Goal: Transaction & Acquisition: Purchase product/service

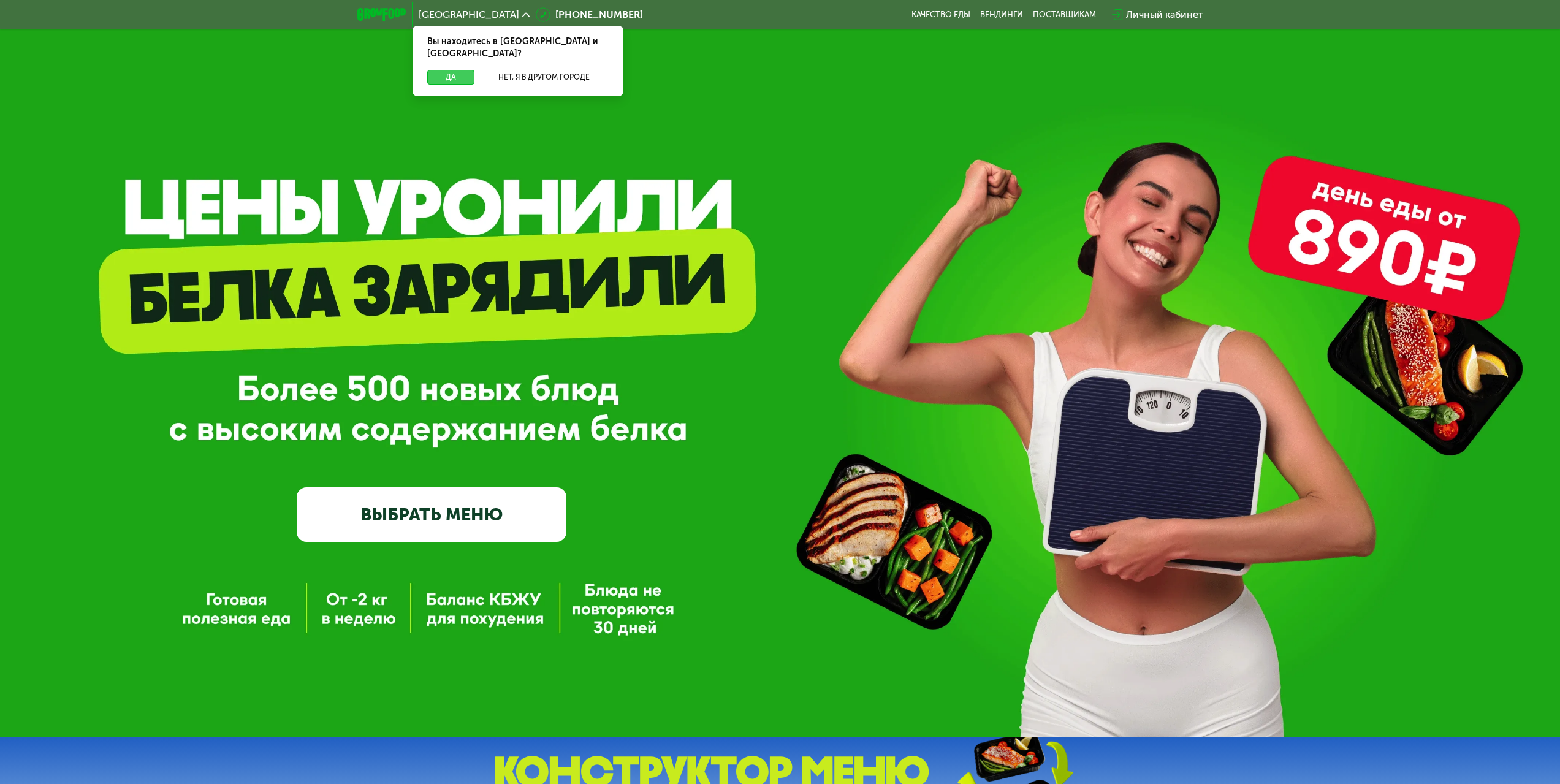
click at [455, 70] on button "Да" at bounding box center [451, 77] width 47 height 15
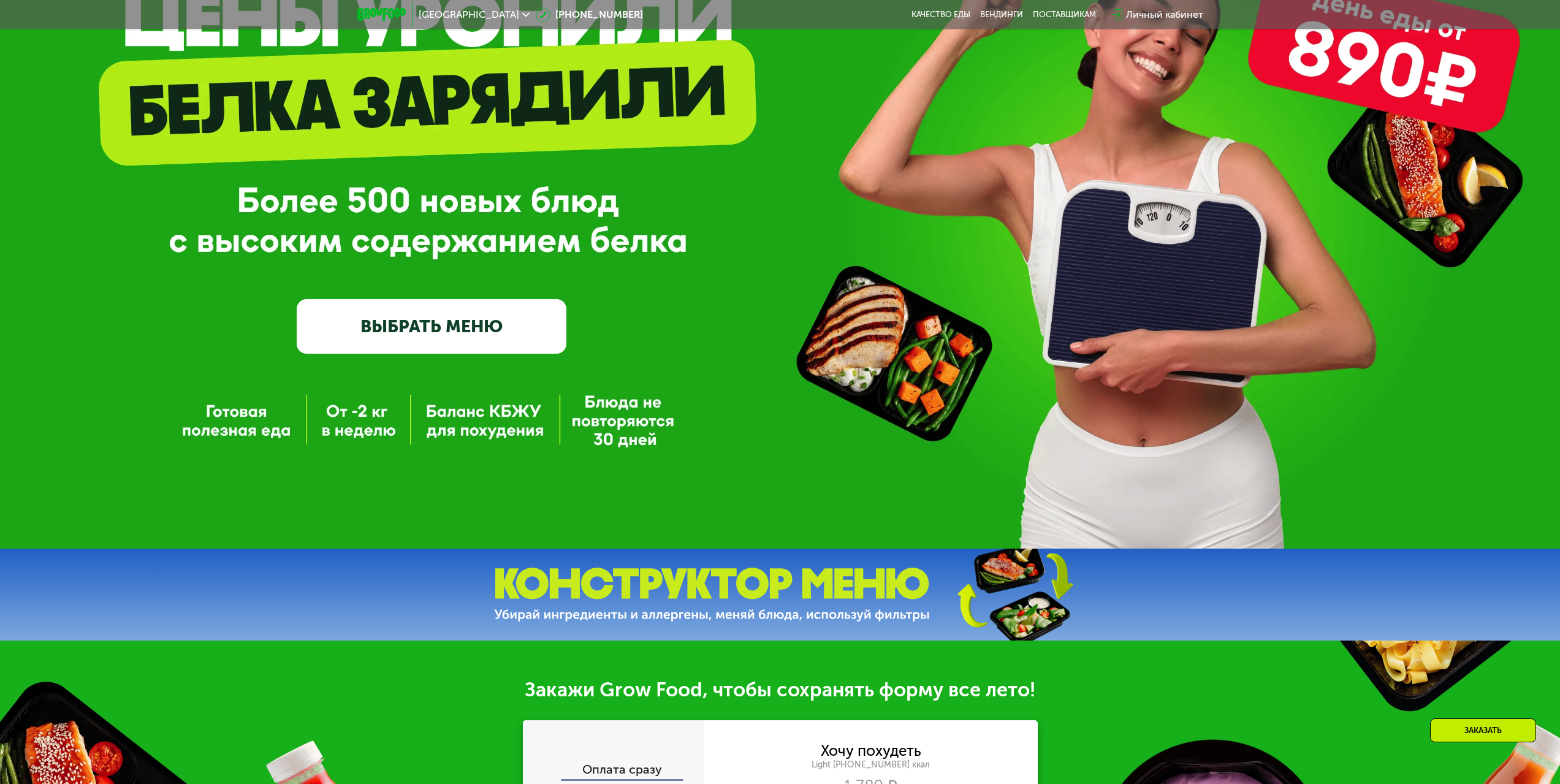
scroll to position [184, 0]
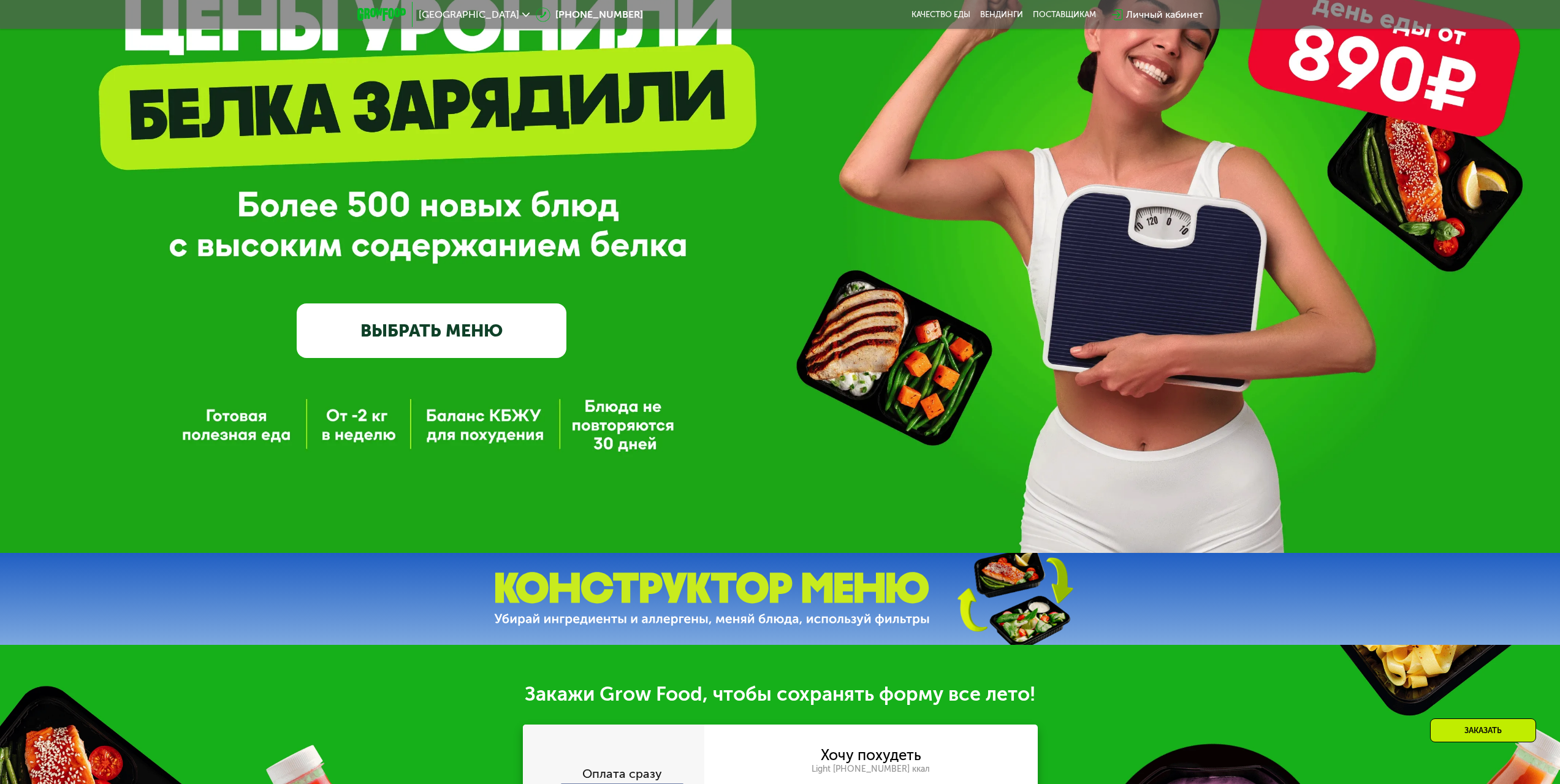
click at [469, 338] on link "ВЫБРАТЬ МЕНЮ" at bounding box center [432, 330] width 269 height 54
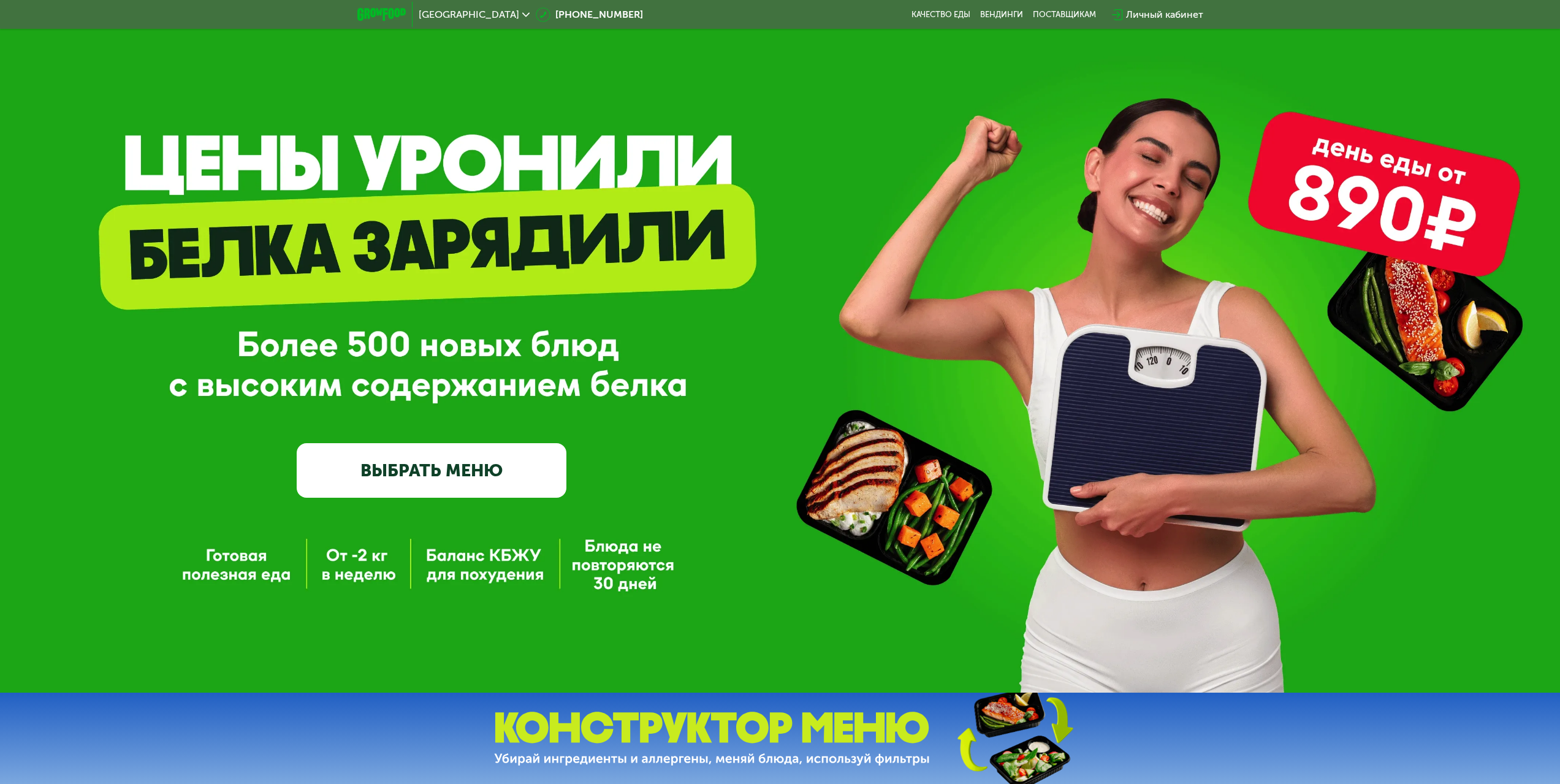
scroll to position [0, 0]
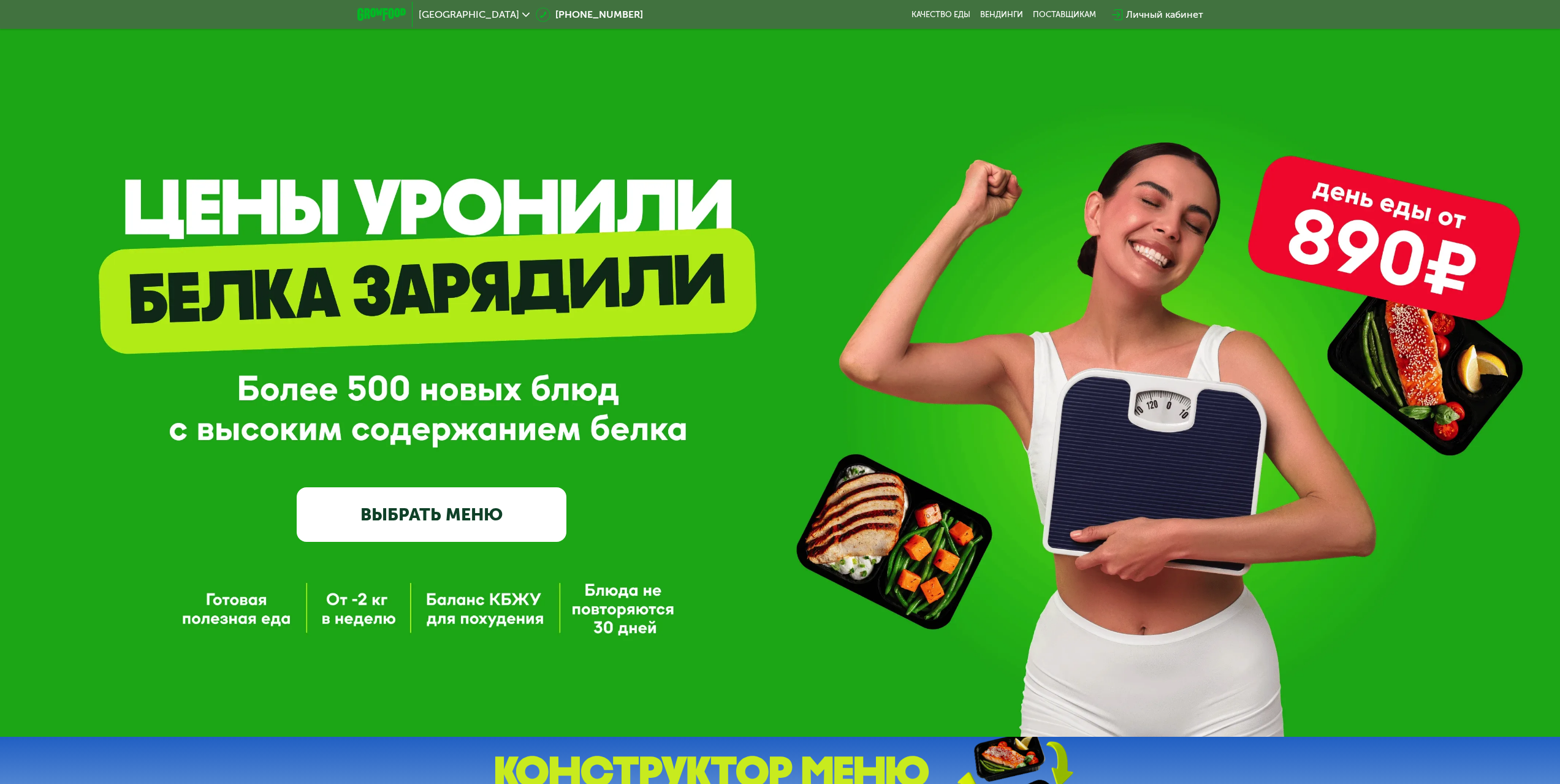
click at [484, 516] on link "ВЫБРАТЬ МЕНЮ" at bounding box center [432, 514] width 269 height 54
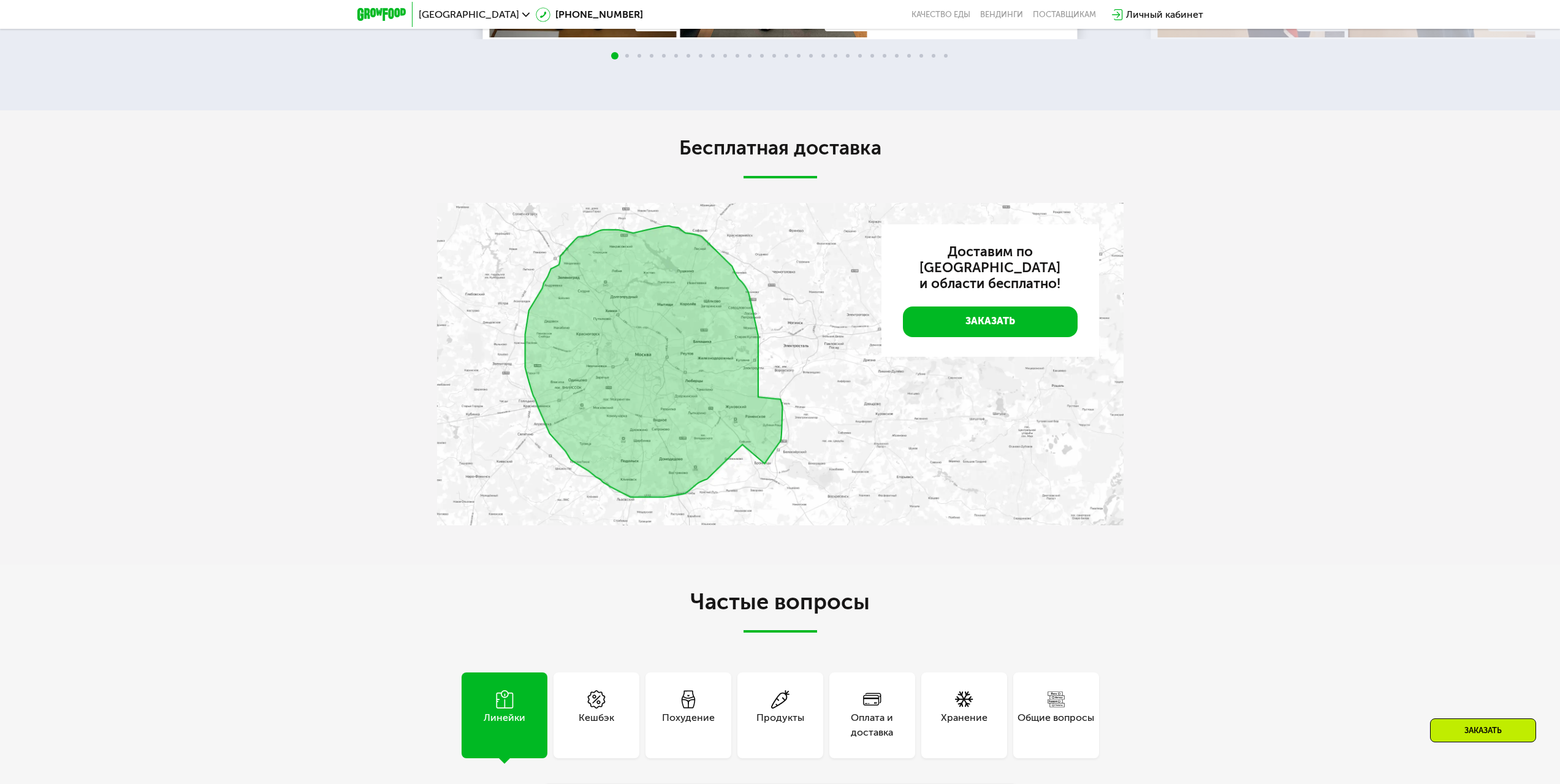
scroll to position [2328, 0]
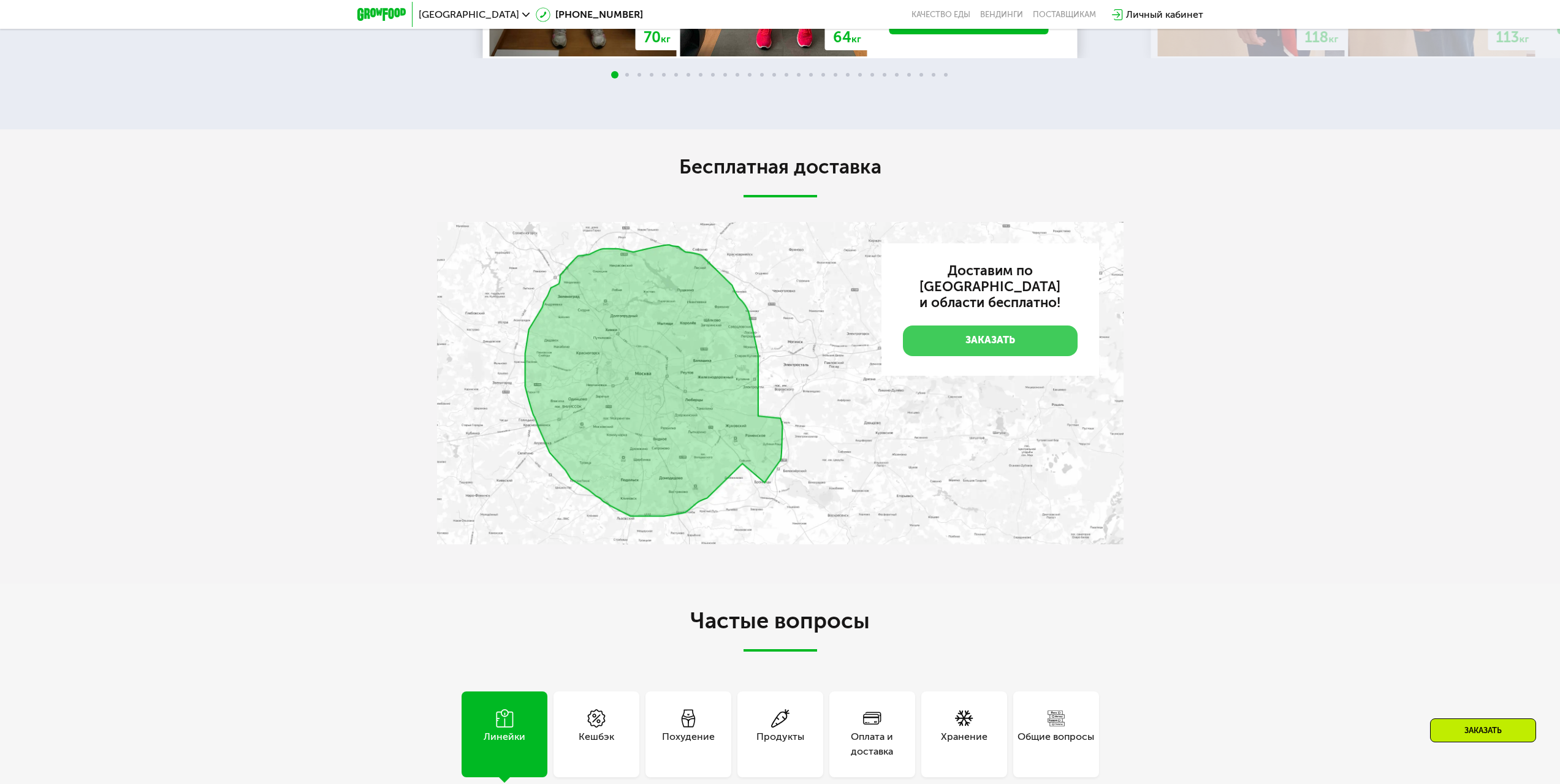
click at [980, 334] on link "Заказать" at bounding box center [991, 340] width 175 height 31
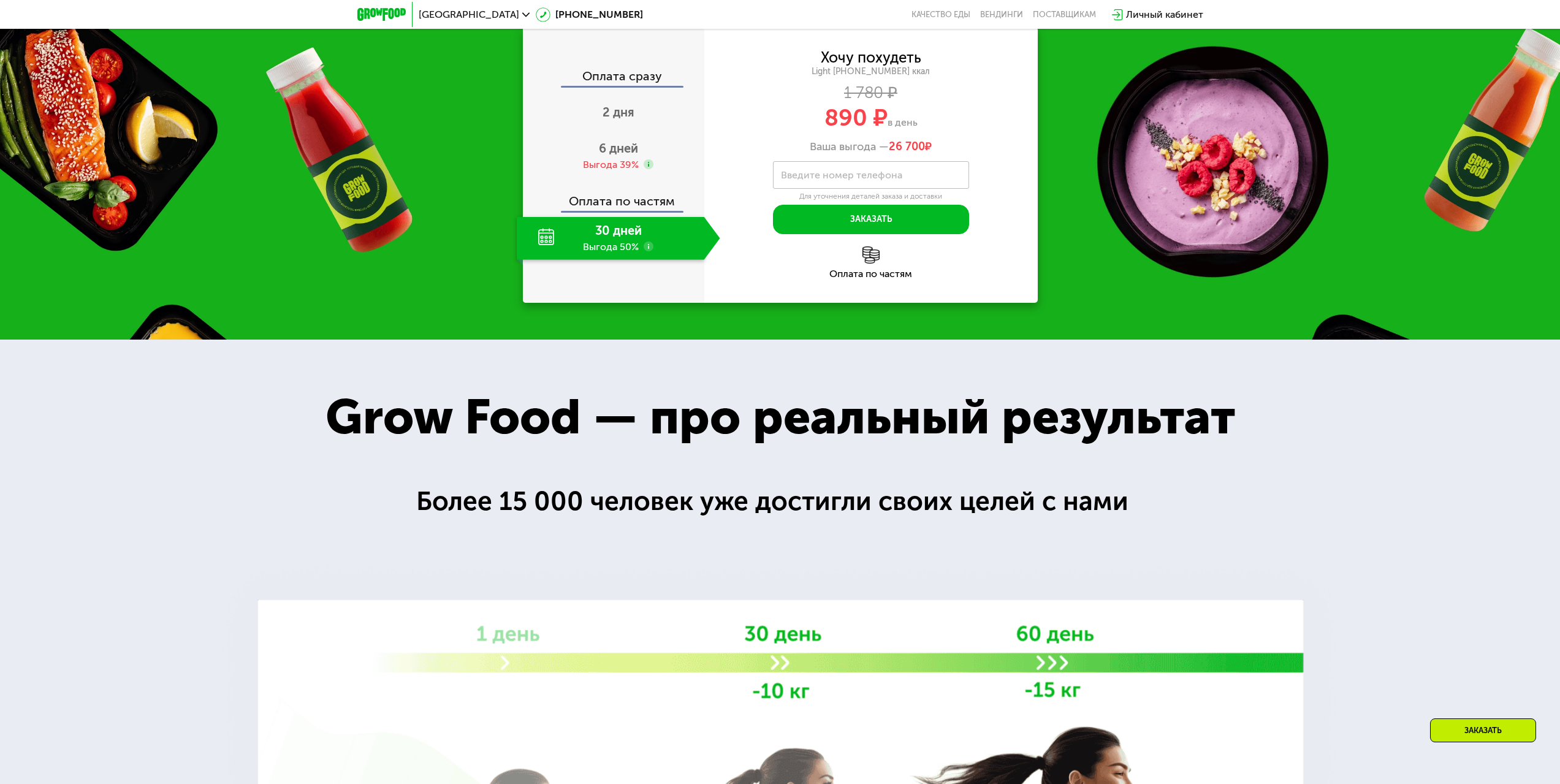
scroll to position [804, 0]
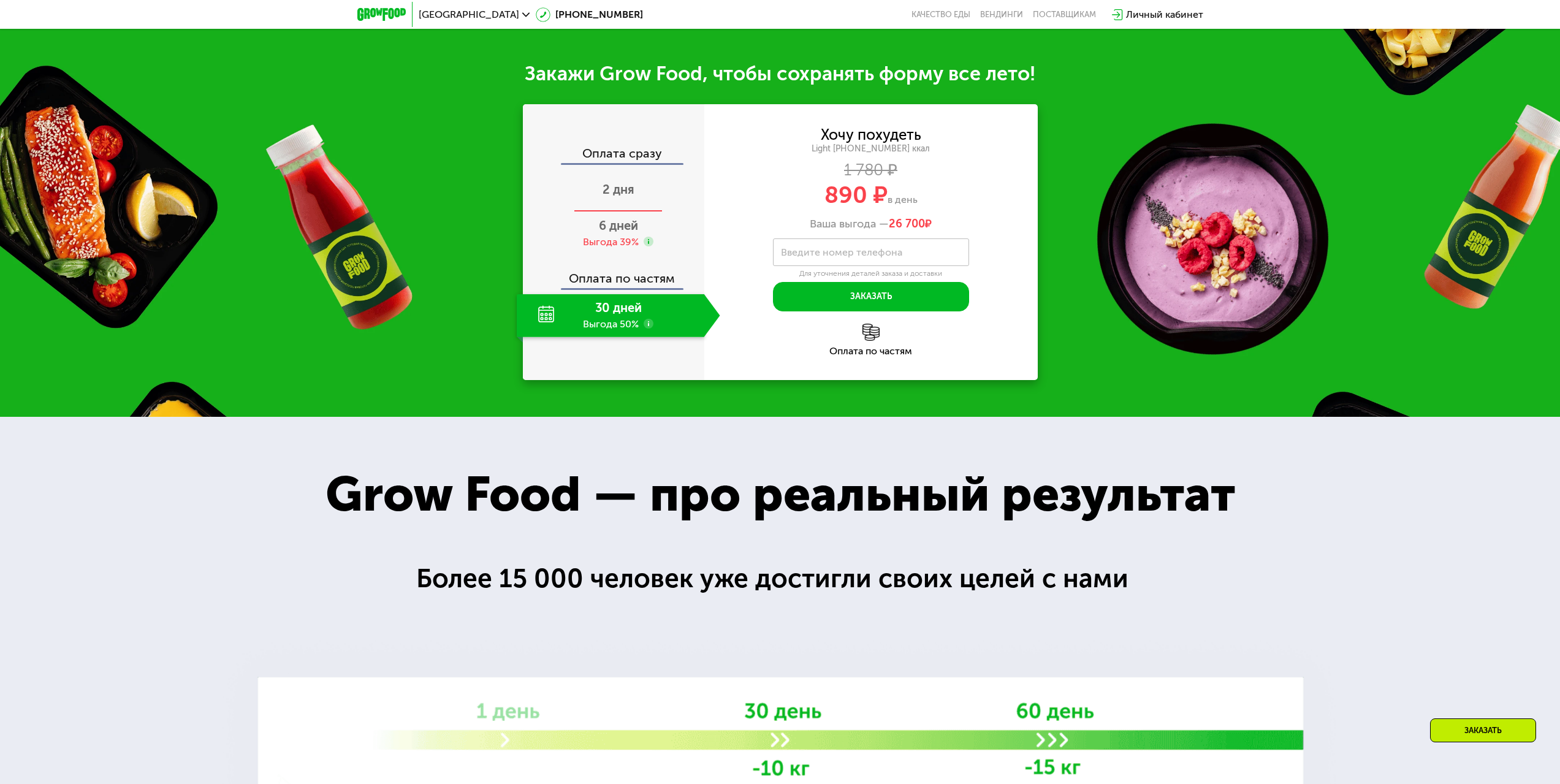
click at [632, 192] on span "2 дня" at bounding box center [618, 189] width 31 height 15
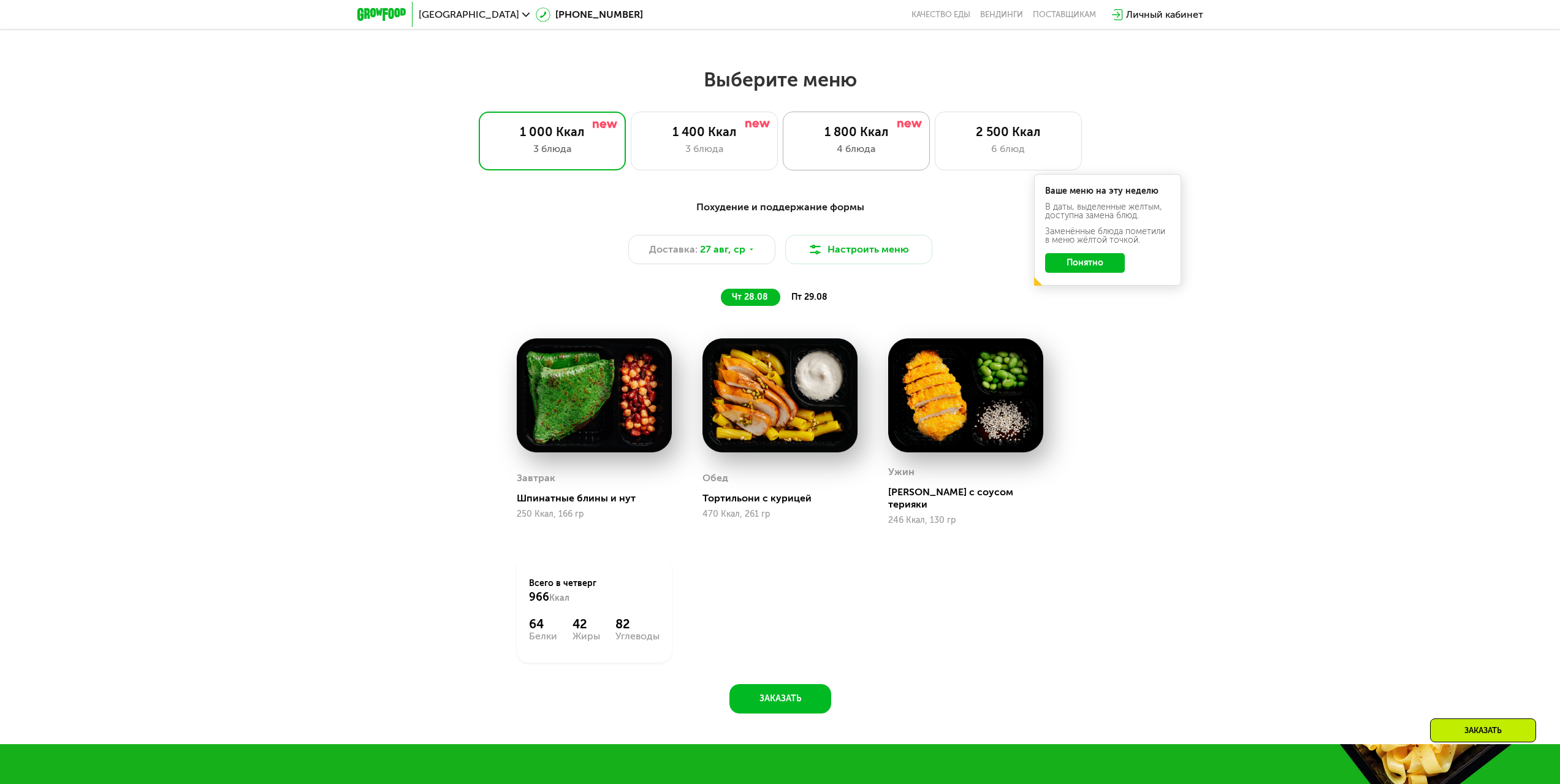
click at [883, 139] on div "1 800 Ккал" at bounding box center [856, 131] width 121 height 15
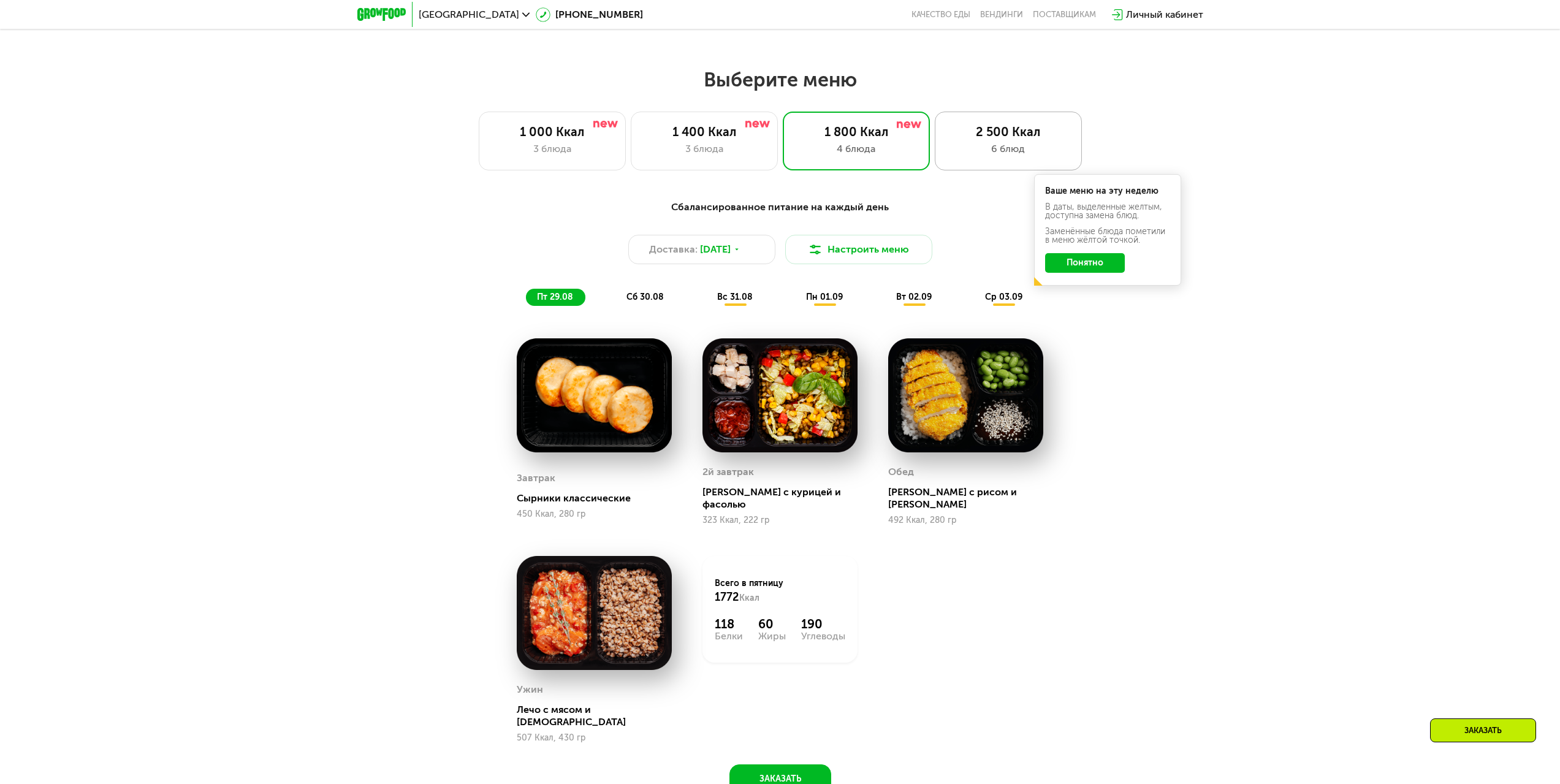
click at [973, 148] on div "6 блюд" at bounding box center [1008, 149] width 121 height 15
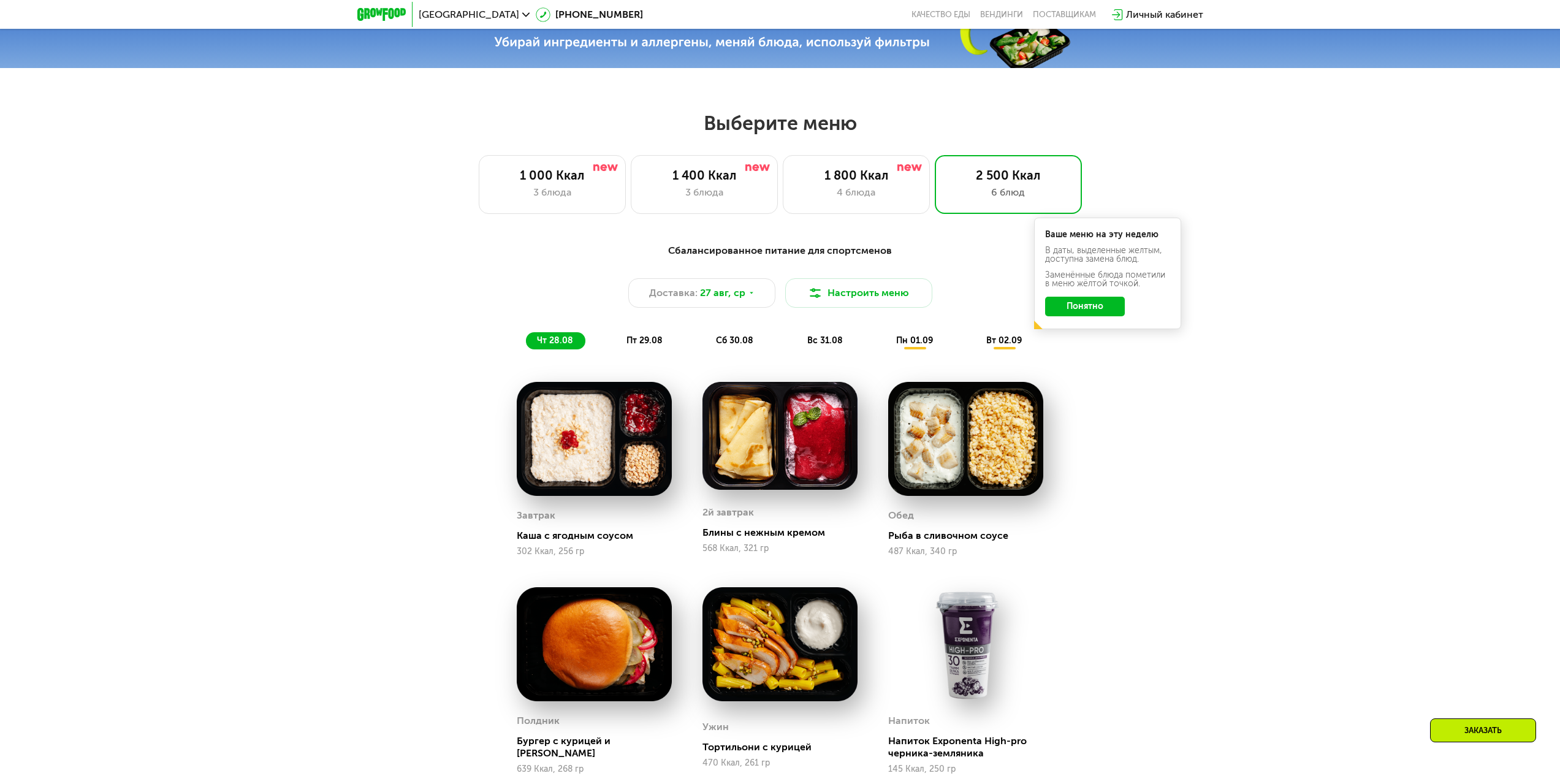
scroll to position [682, 0]
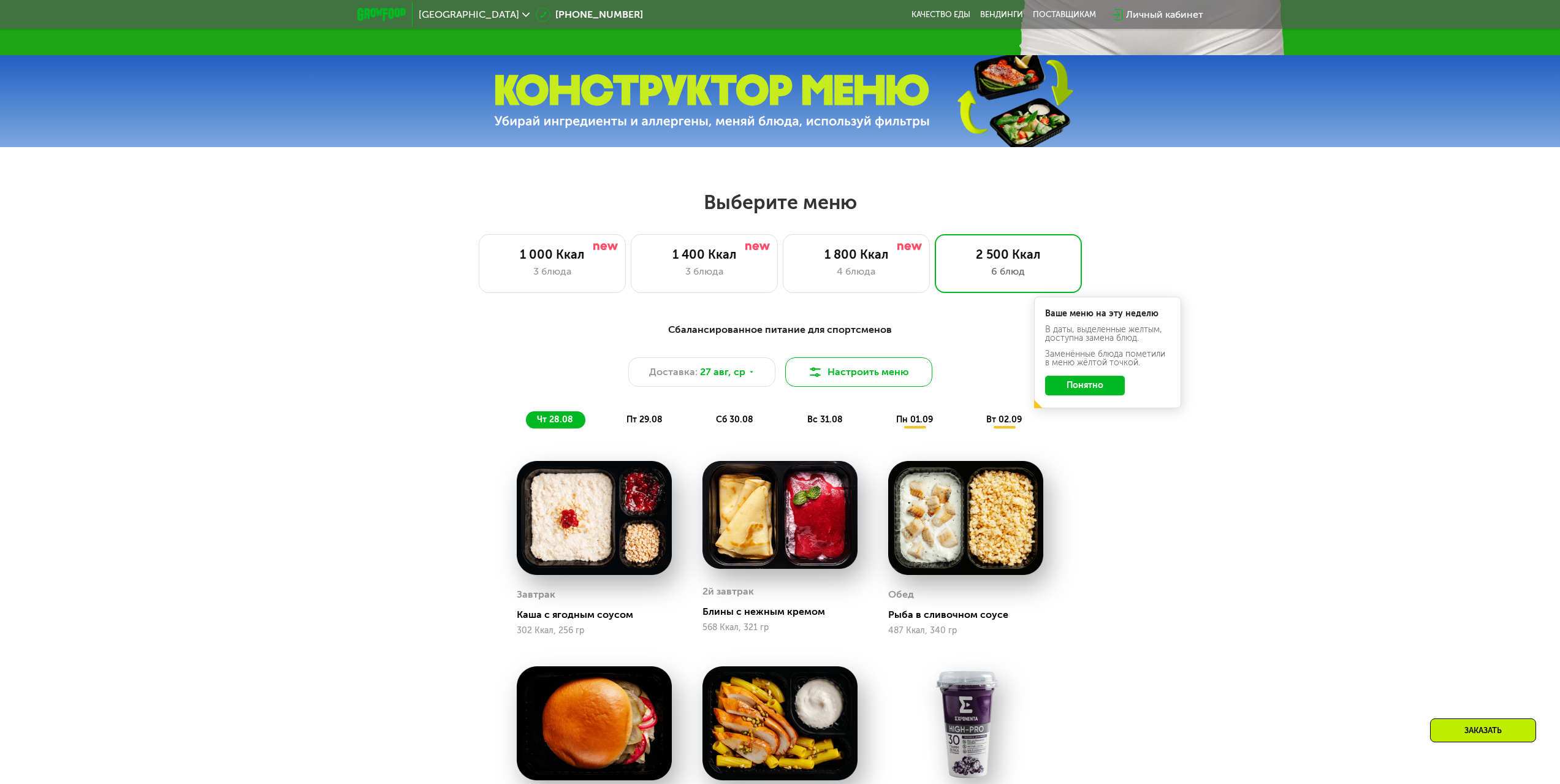
click at [882, 381] on button "Настроить меню" at bounding box center [858, 372] width 147 height 29
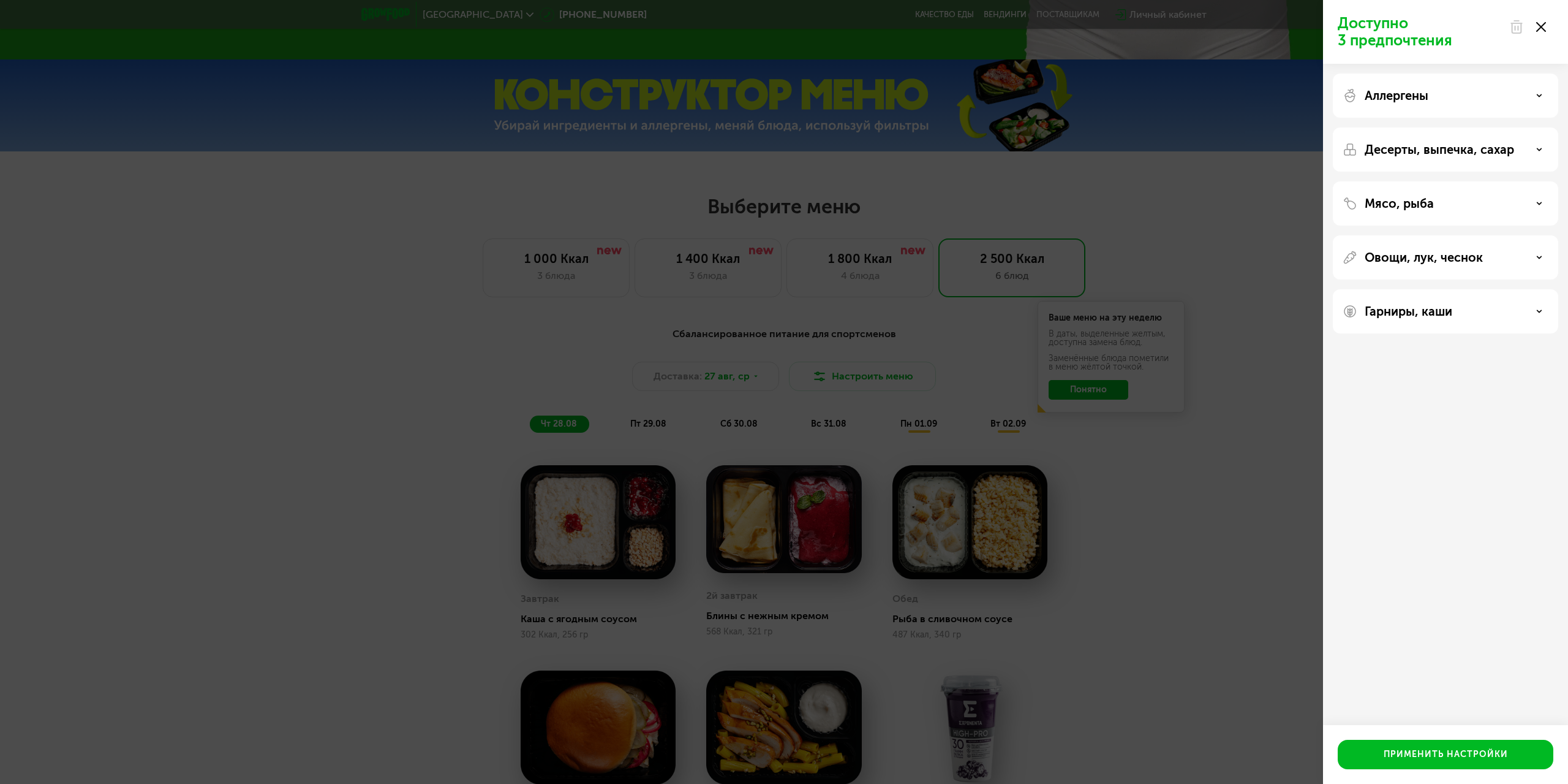
click at [1396, 155] on p "Десерты, выпечка, сахар" at bounding box center [1439, 150] width 149 height 15
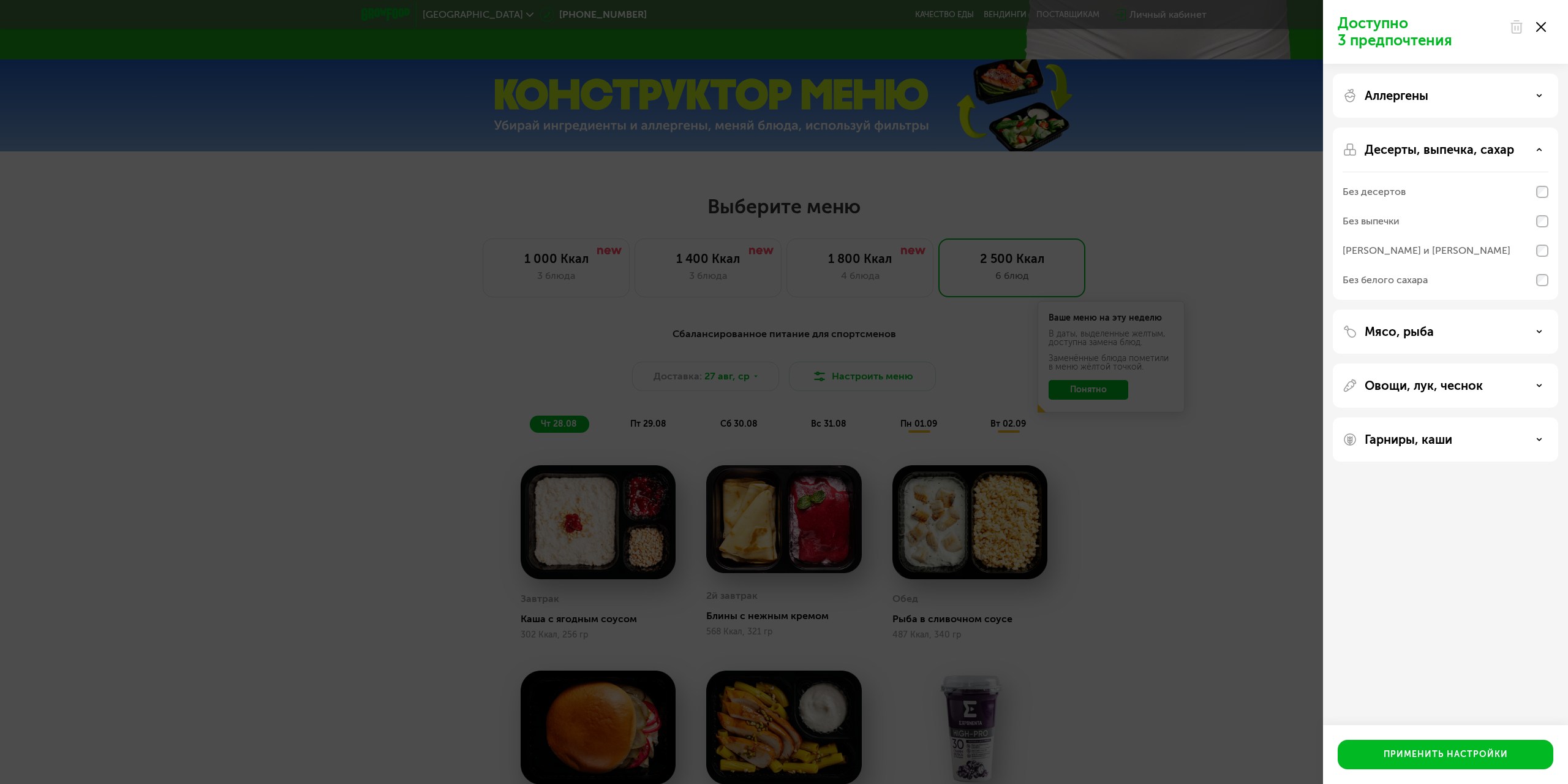
click at [1394, 152] on p "Десерты, выпечка, сахар" at bounding box center [1439, 150] width 149 height 15
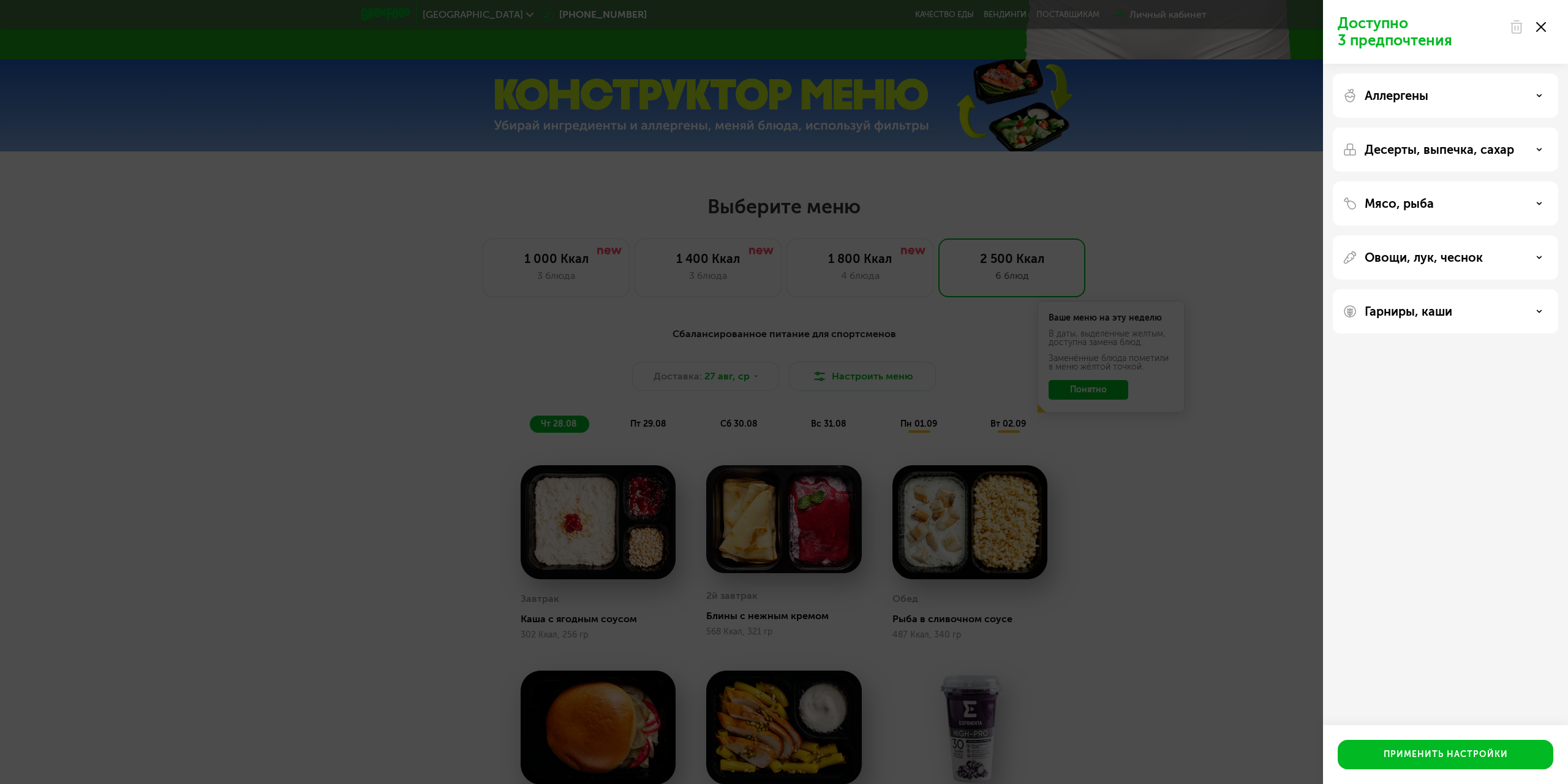
click at [1132, 541] on div "Доступно 3 предпочтения Аллергены Десерты, выпечка, сахар Мясо, рыба Овощи, лук…" at bounding box center [784, 392] width 1568 height 784
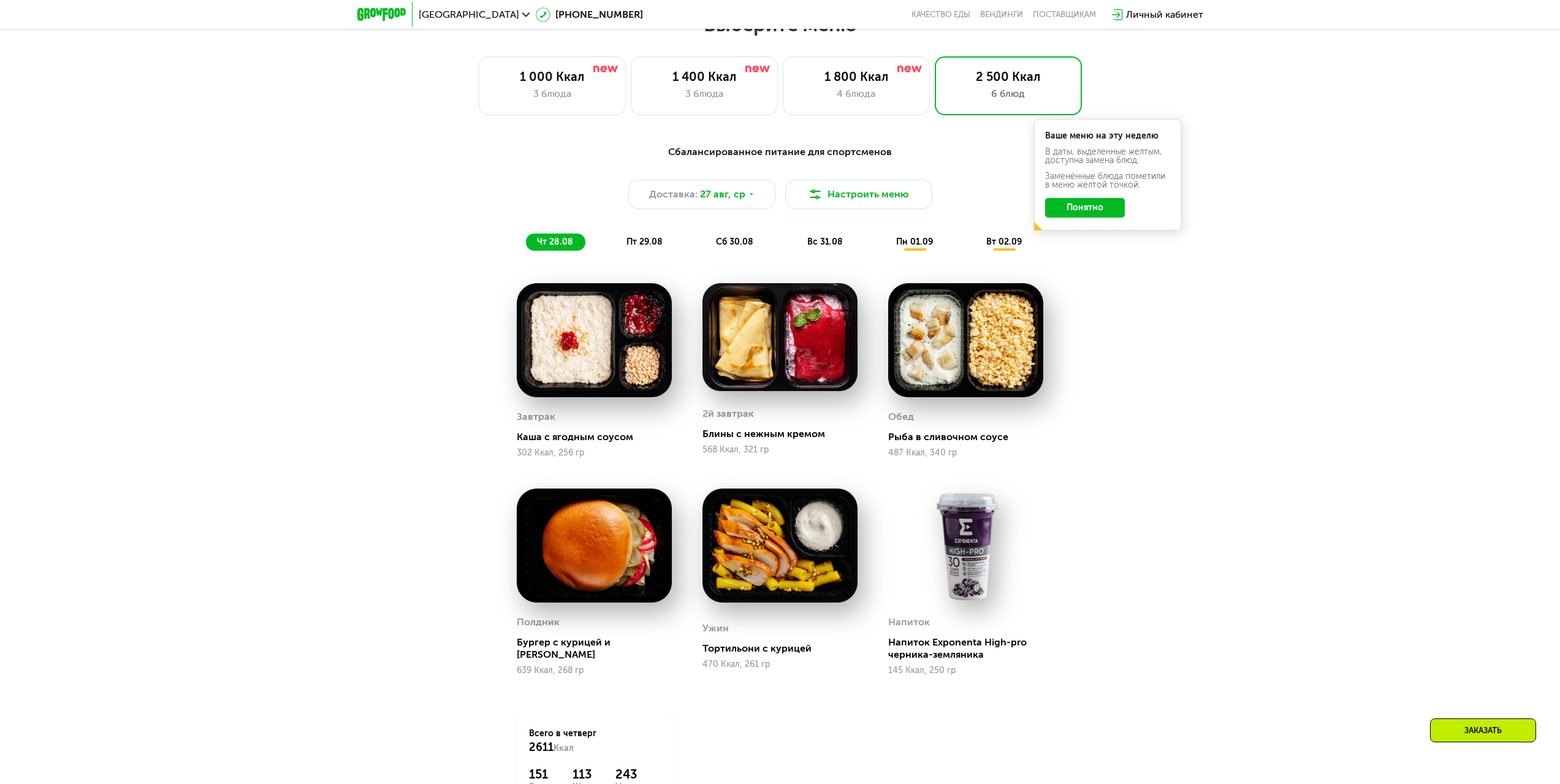
scroll to position [742, 0]
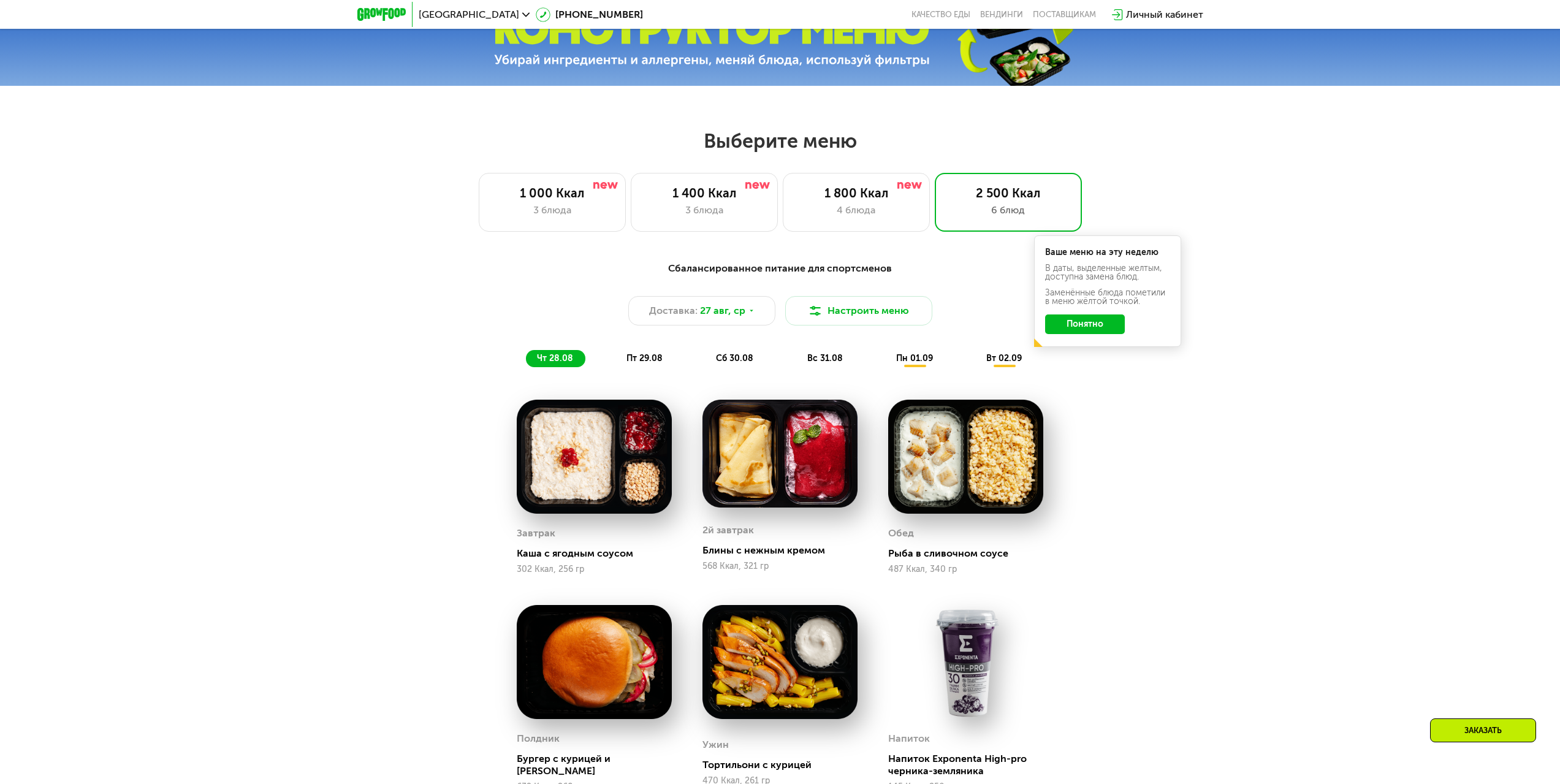
click at [1096, 332] on button "Понятно" at bounding box center [1084, 324] width 80 height 20
click at [642, 364] on span "пт 29.08" at bounding box center [644, 357] width 36 height 10
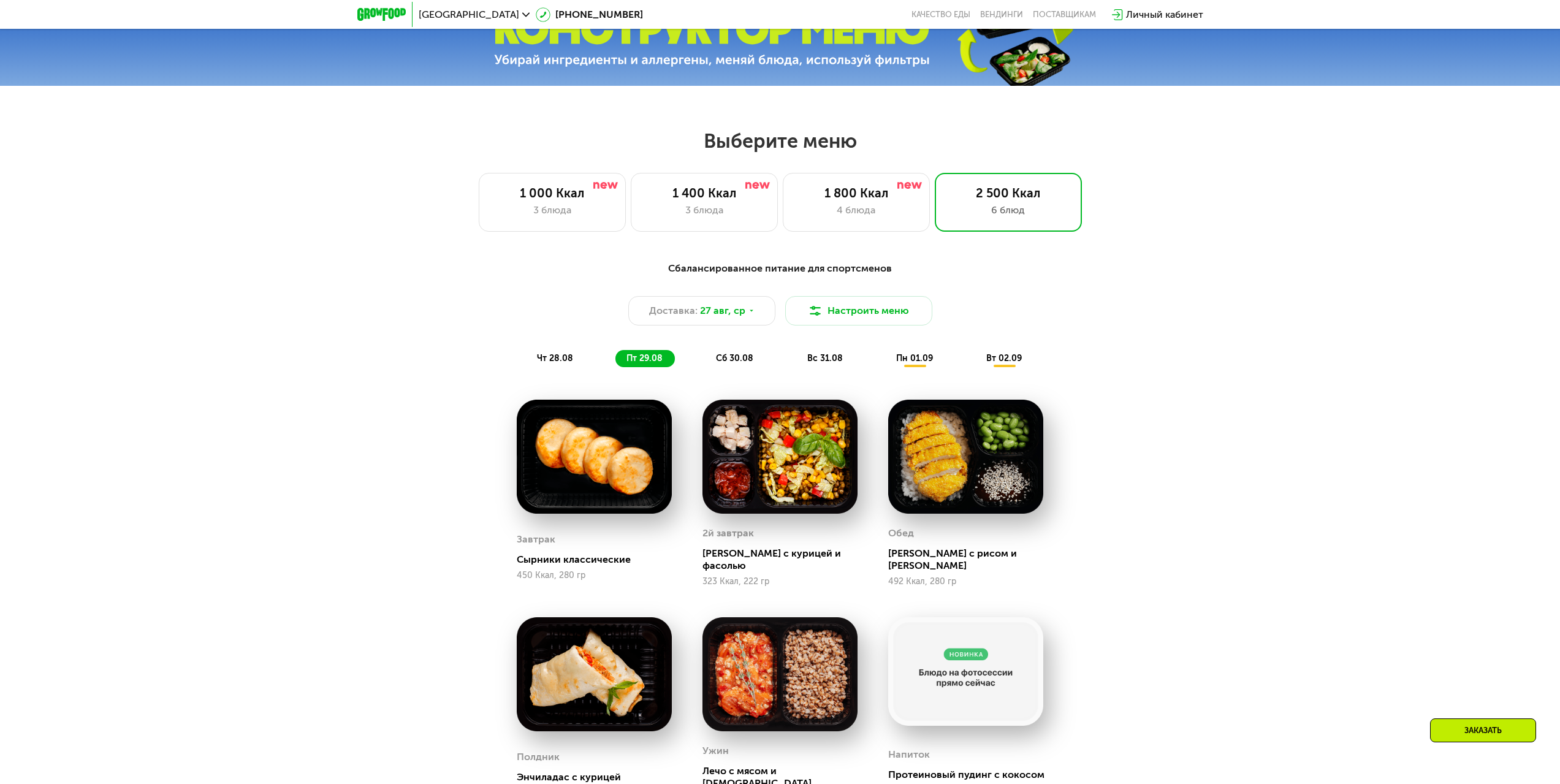
click at [796, 364] on div "сб 30.08" at bounding box center [825, 358] width 59 height 17
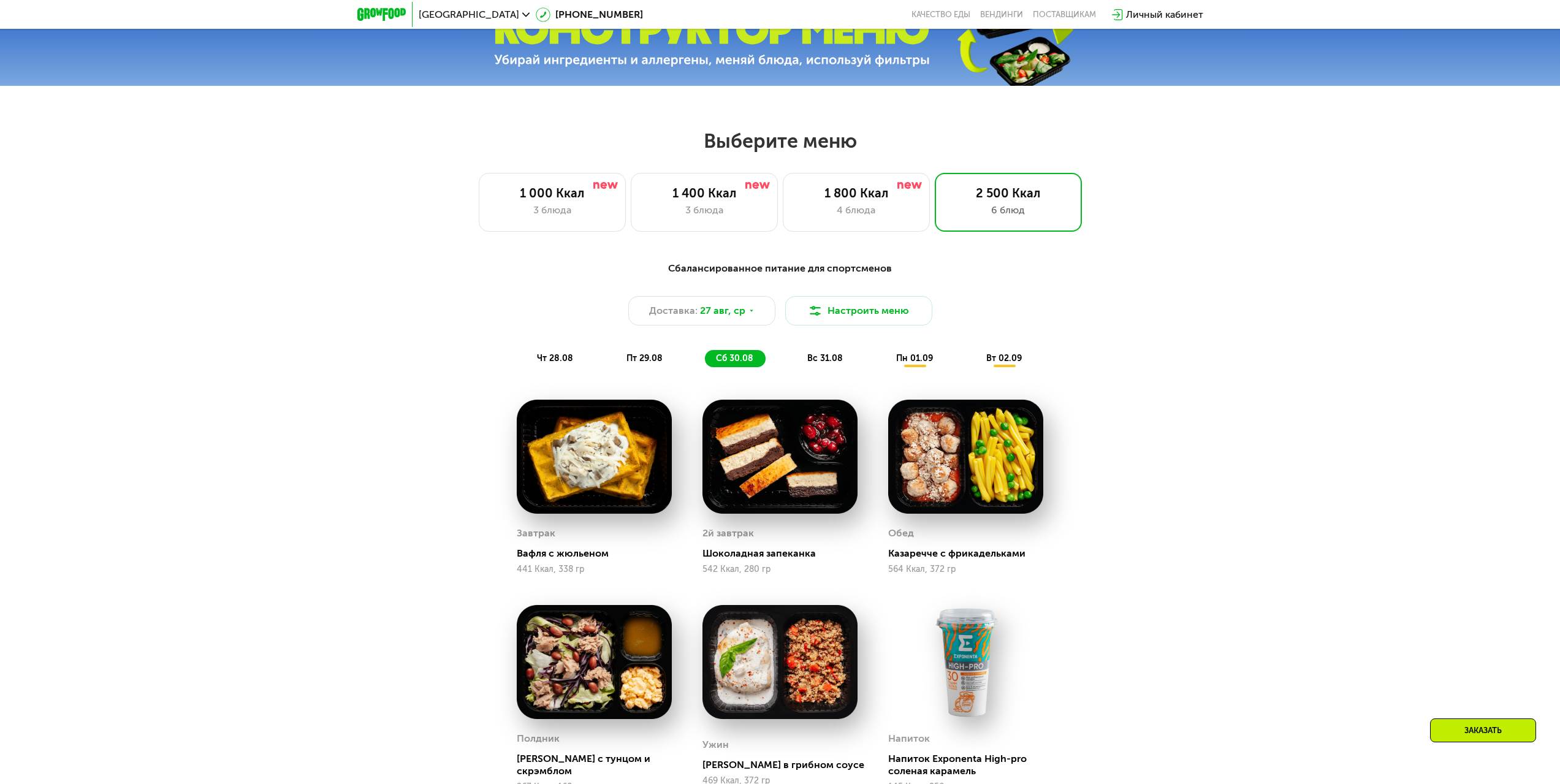
click at [705, 364] on div "пт 29.08" at bounding box center [735, 358] width 61 height 17
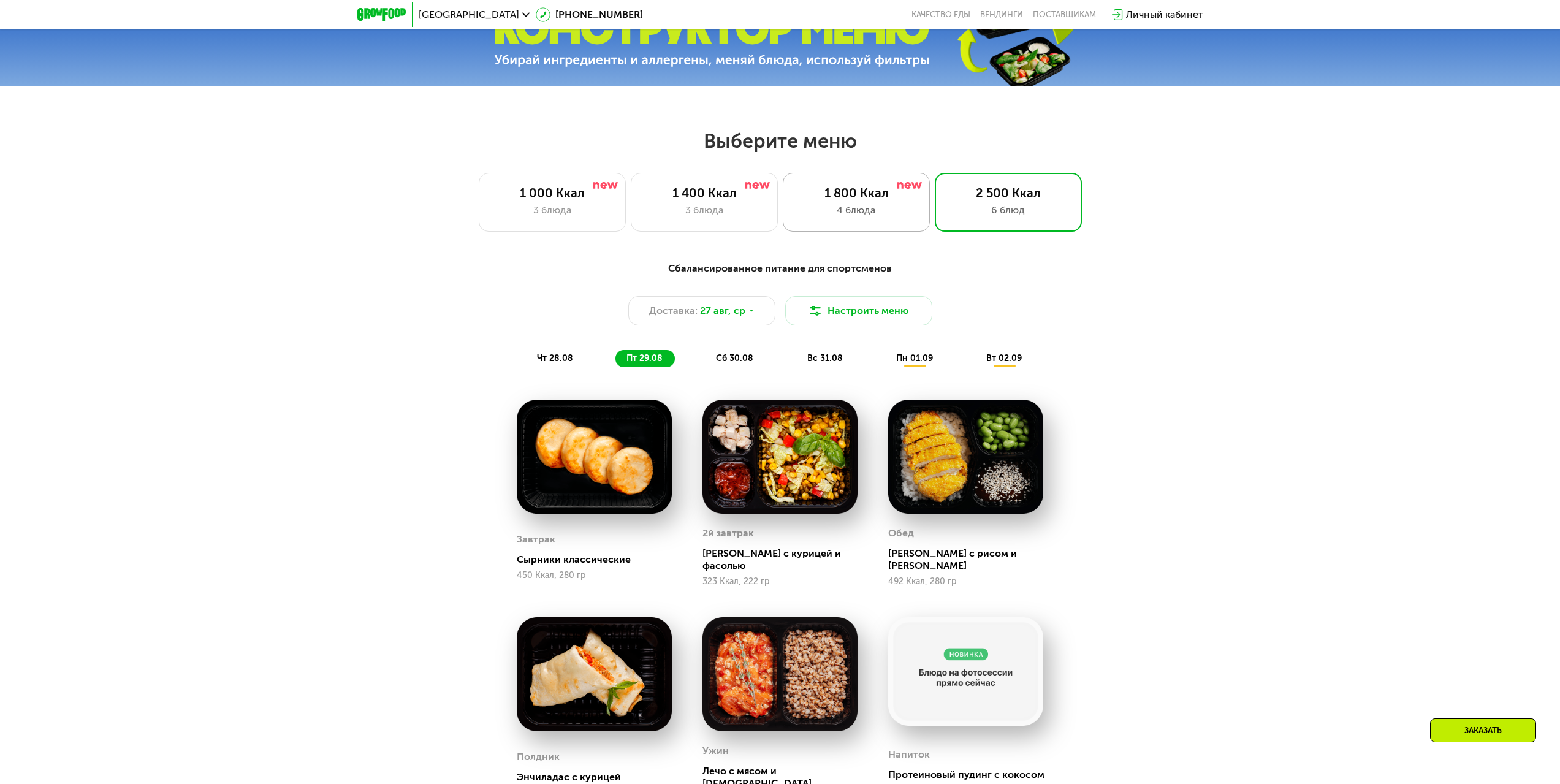
click at [892, 211] on div "4 блюда" at bounding box center [856, 210] width 121 height 15
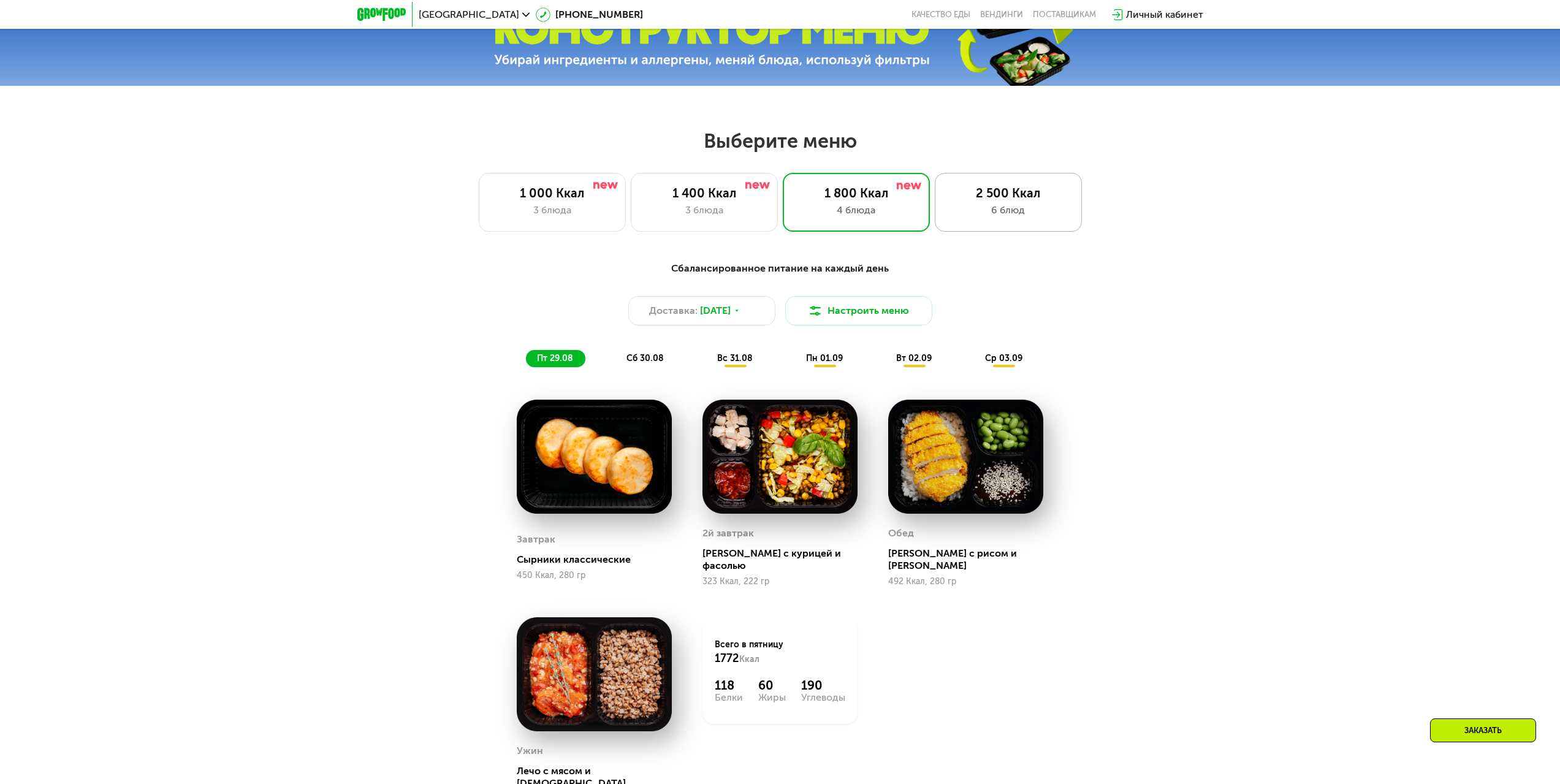
click at [955, 214] on div "6 блюд" at bounding box center [1008, 210] width 121 height 15
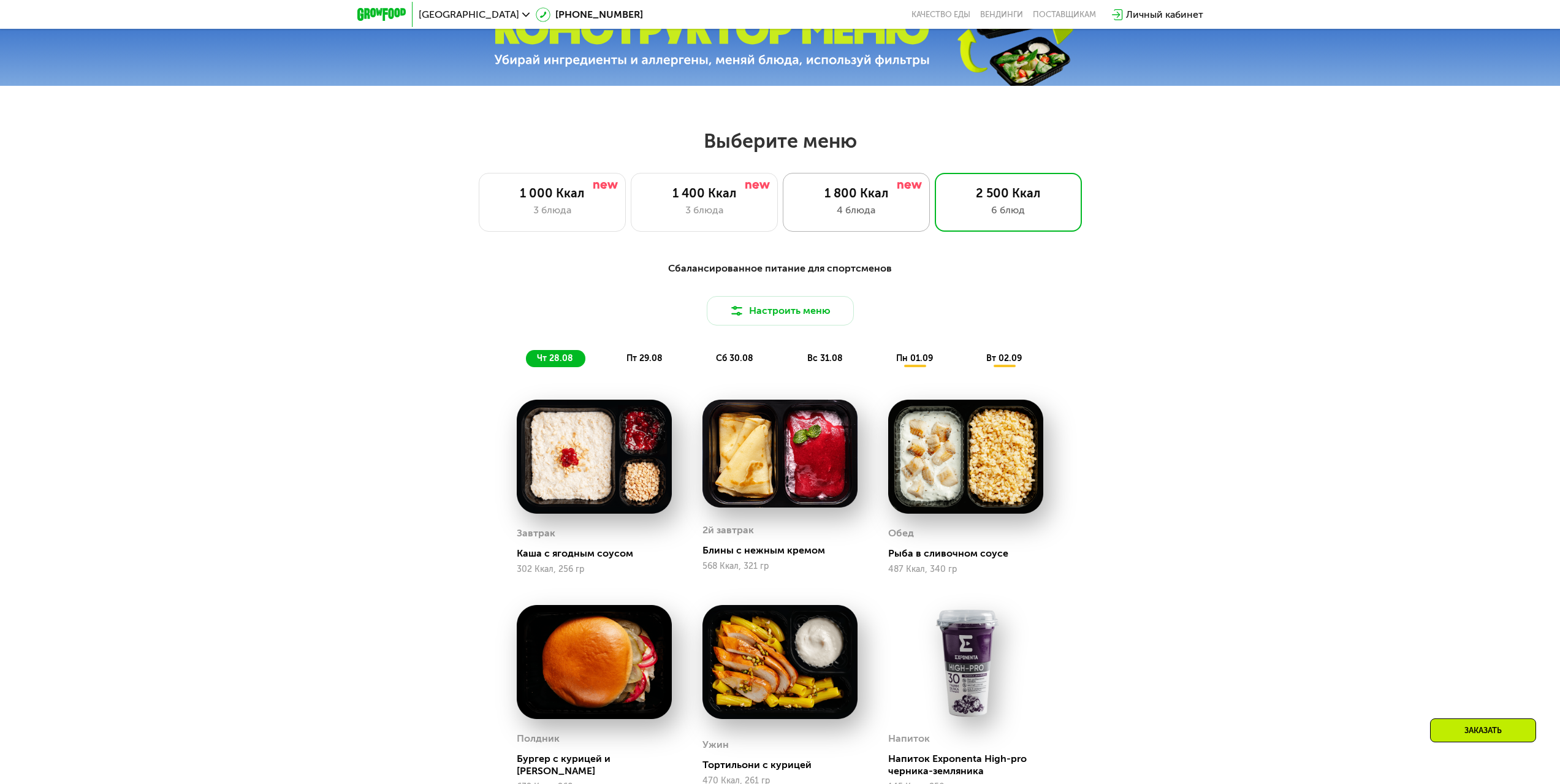
click at [935, 205] on div "1 800 Ккал 4 блюда" at bounding box center [1008, 202] width 147 height 59
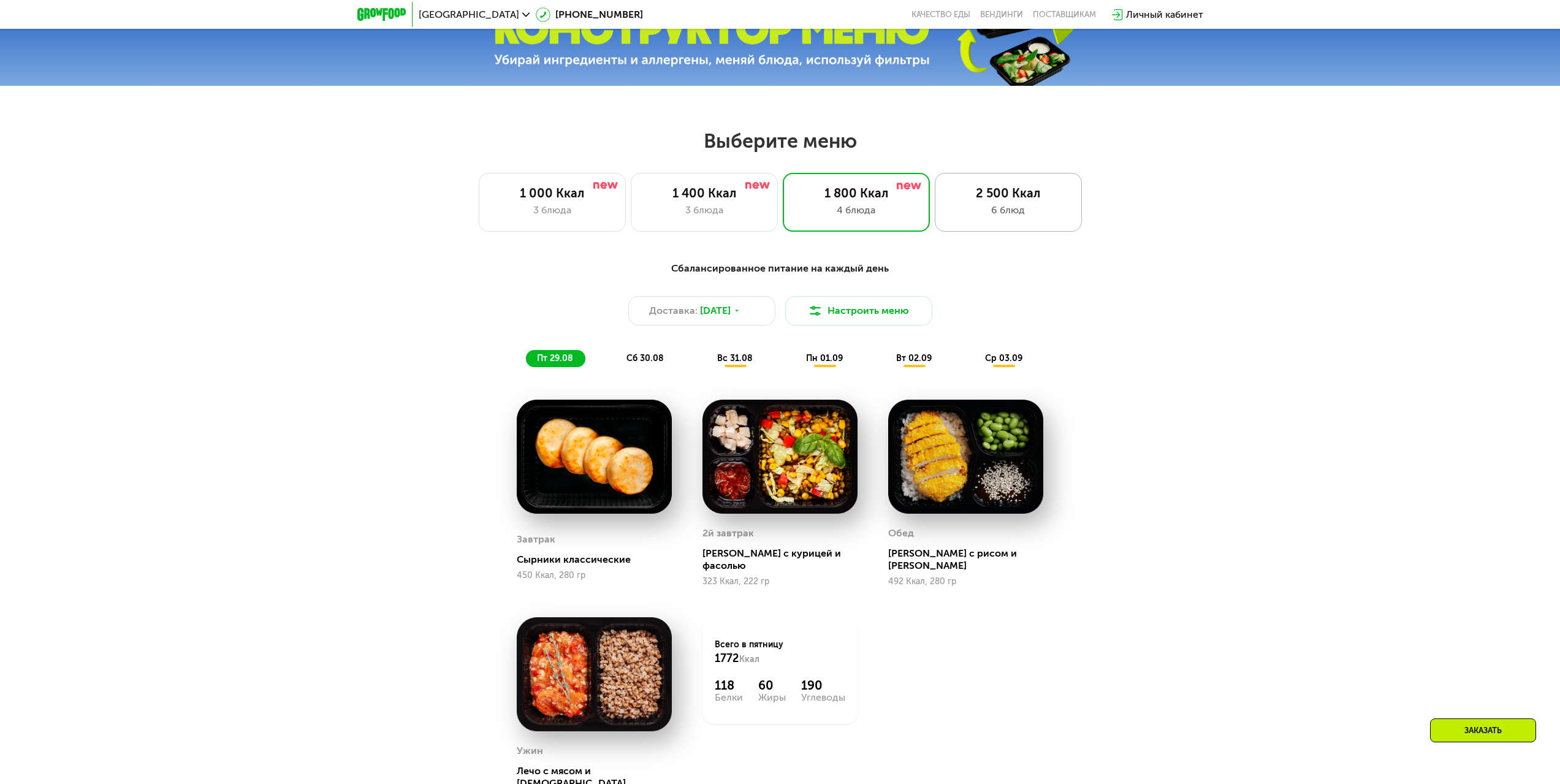
click at [975, 213] on div "6 блюд" at bounding box center [1008, 210] width 121 height 15
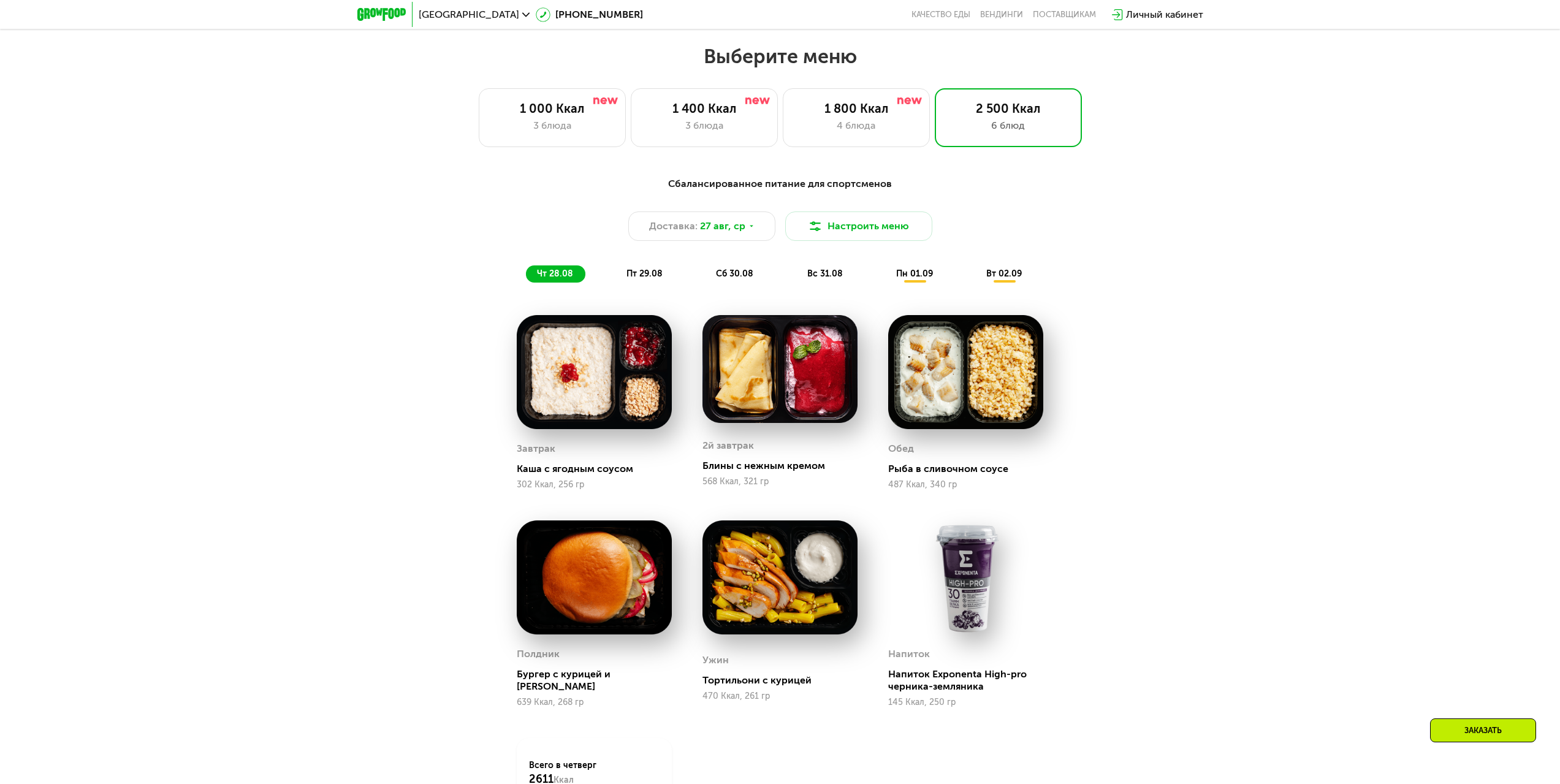
scroll to position [865, 0]
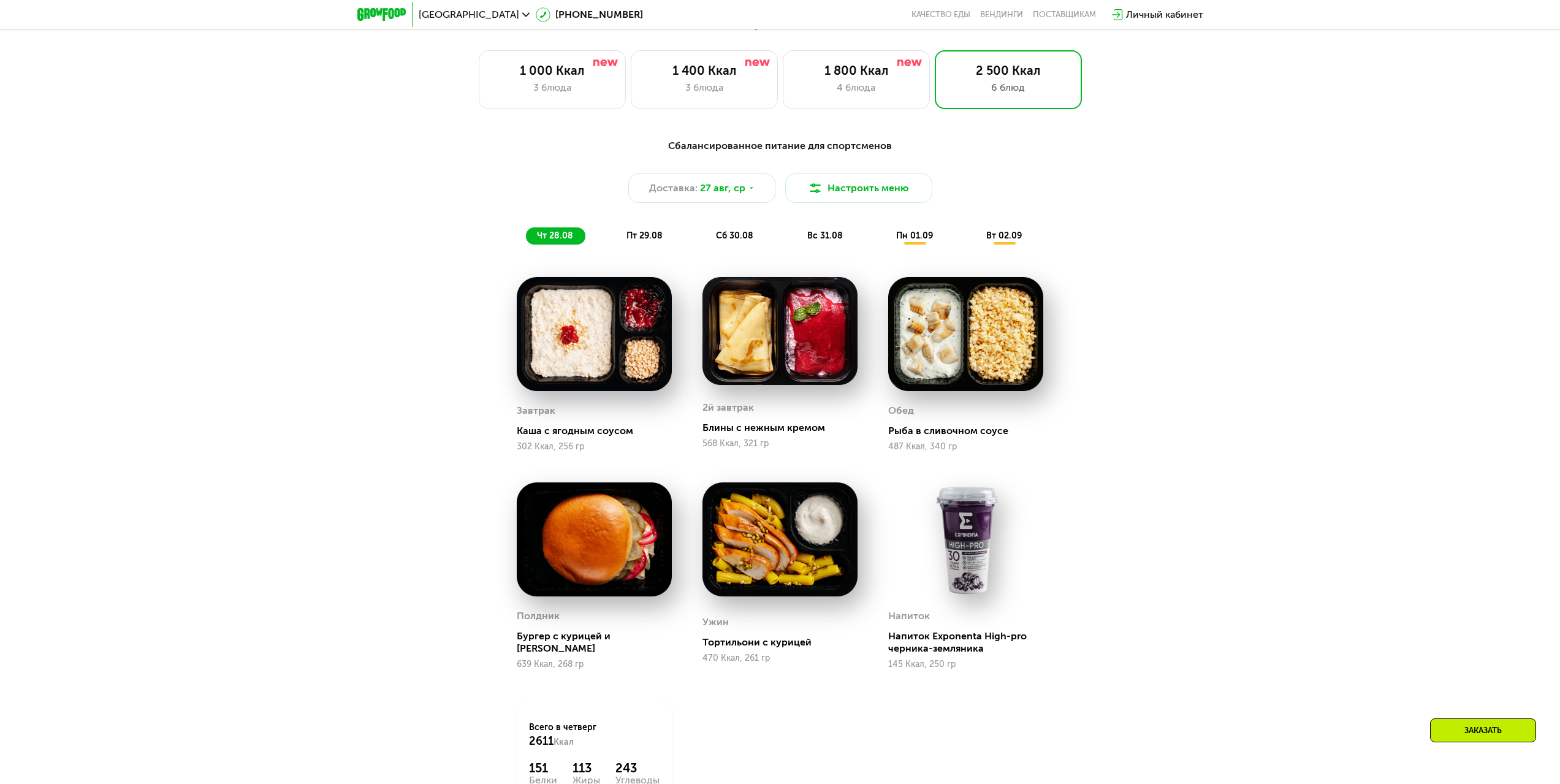
click at [801, 549] on img at bounding box center [780, 539] width 155 height 114
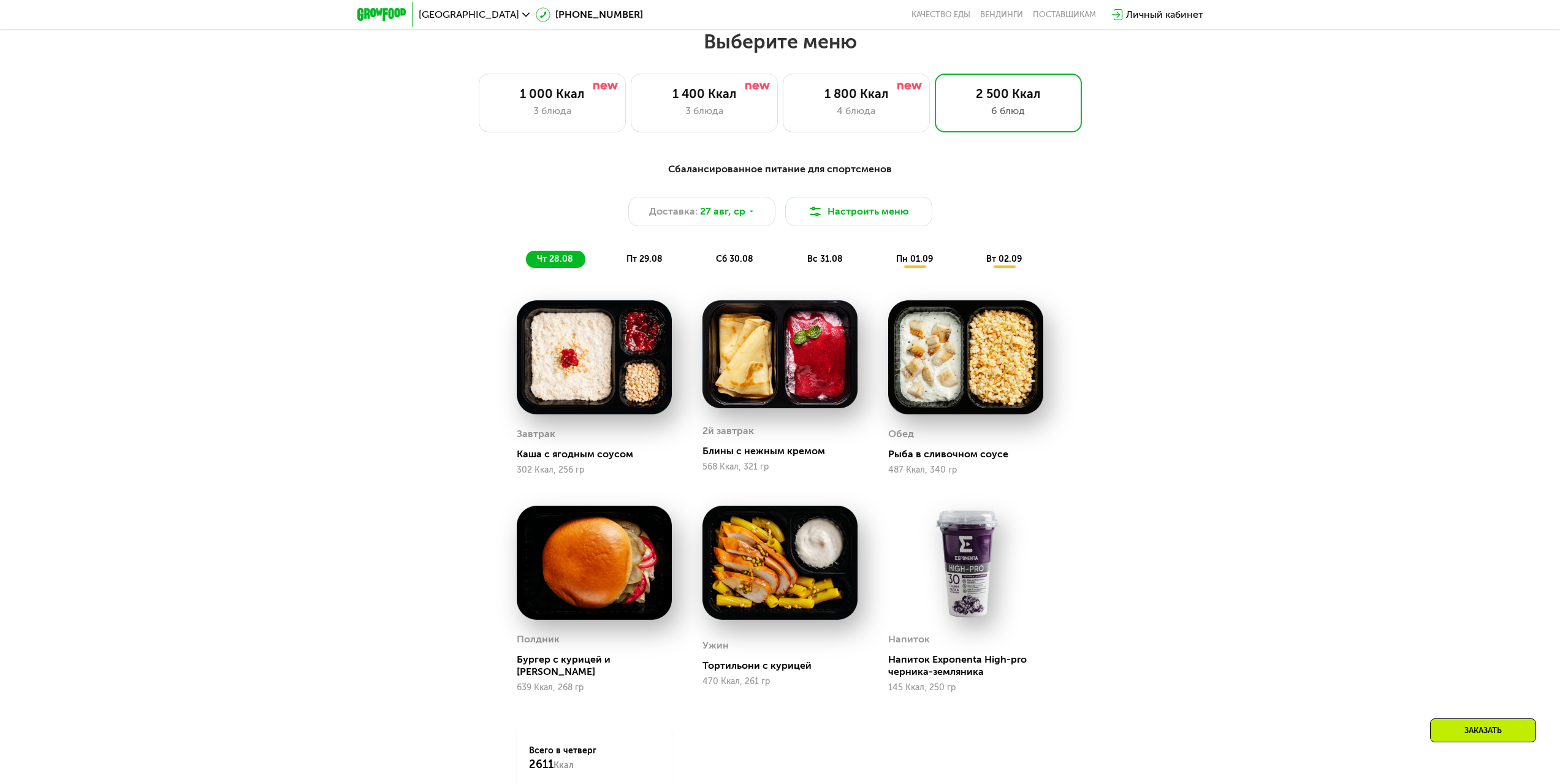
scroll to position [559, 0]
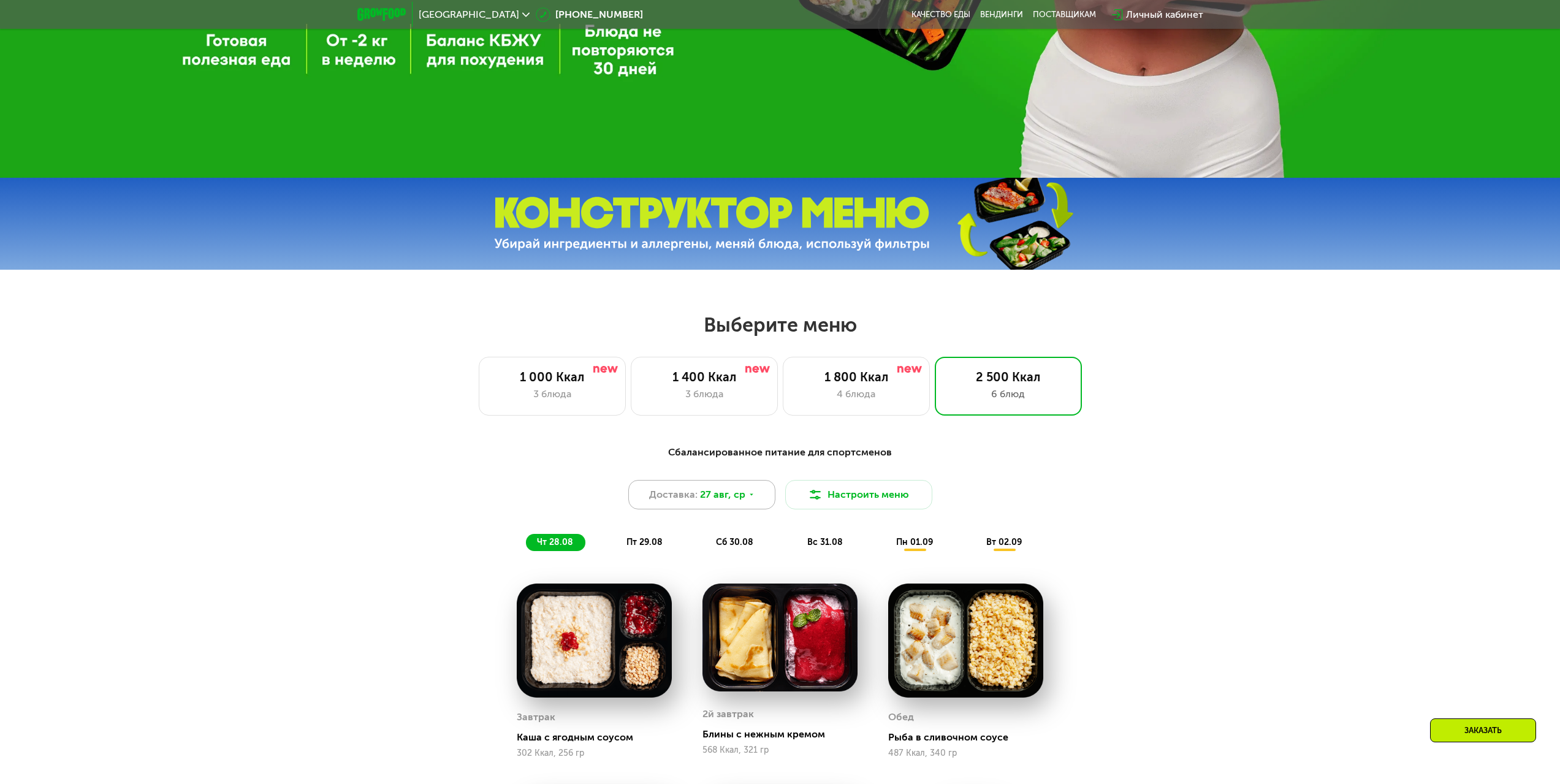
click at [751, 498] on icon at bounding box center [751, 494] width 7 height 7
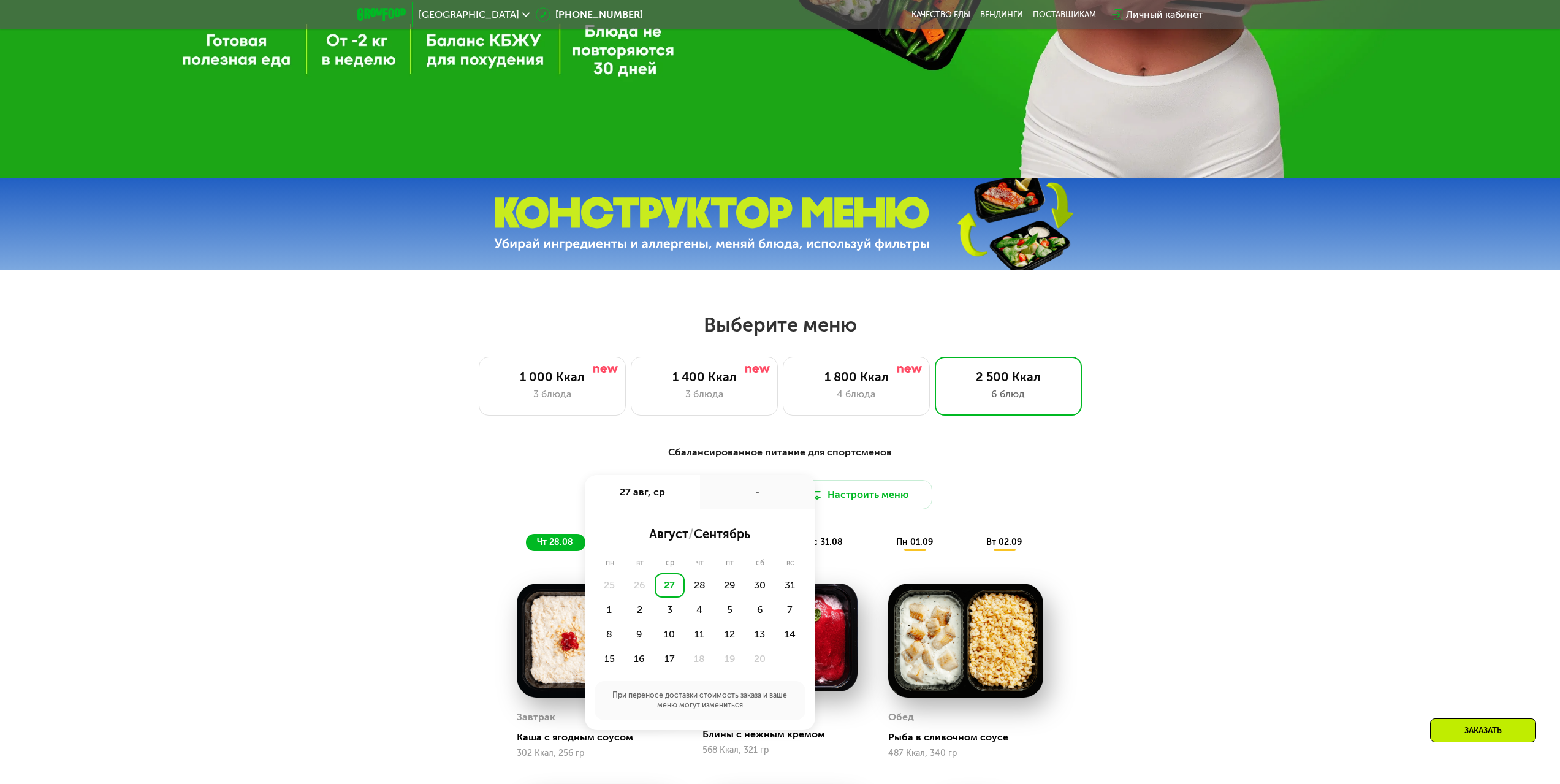
click at [676, 586] on div "27" at bounding box center [669, 585] width 30 height 24
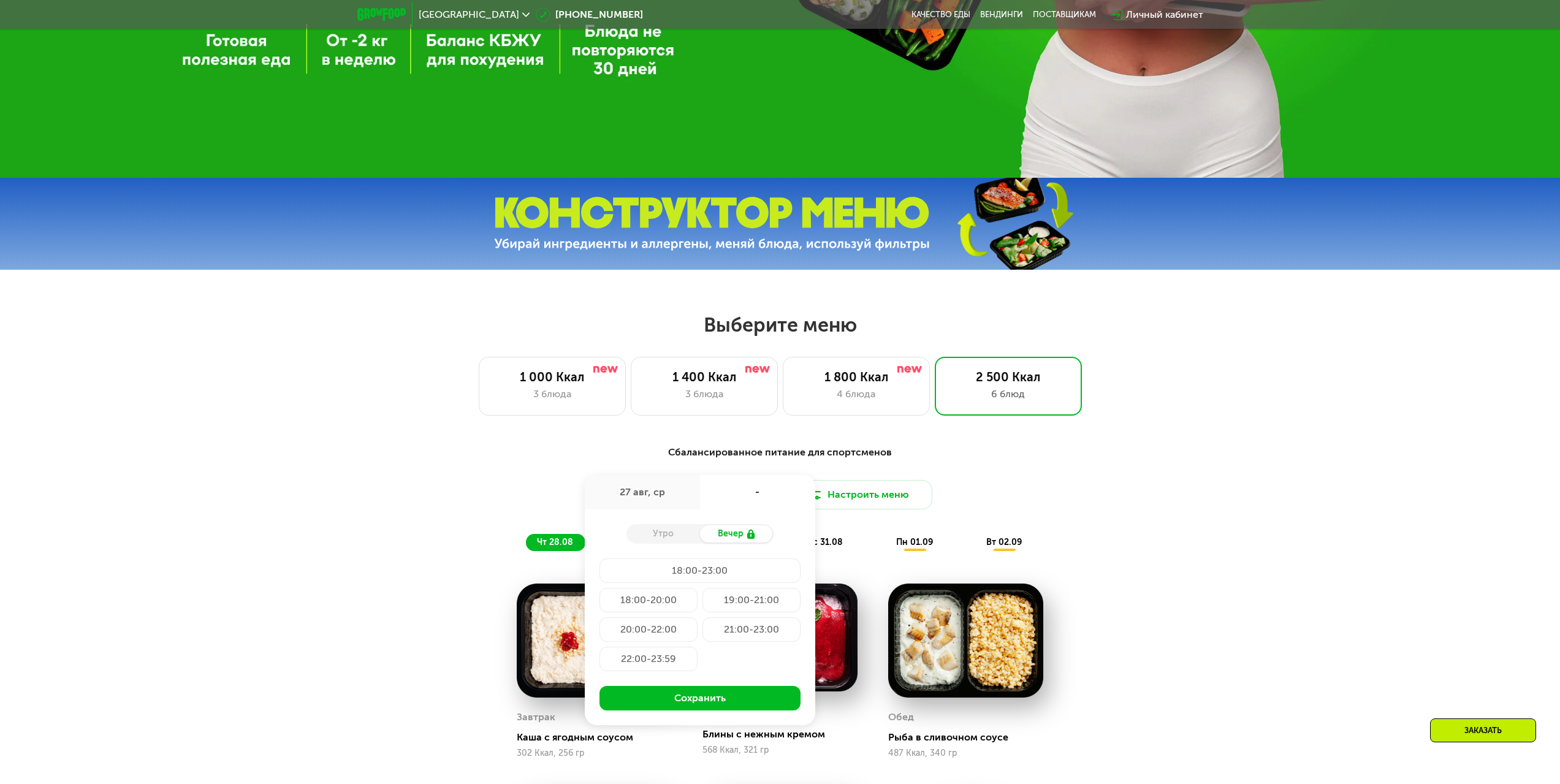
click at [563, 460] on div "Сбалансированное питание для спортсменов" at bounding box center [780, 452] width 726 height 15
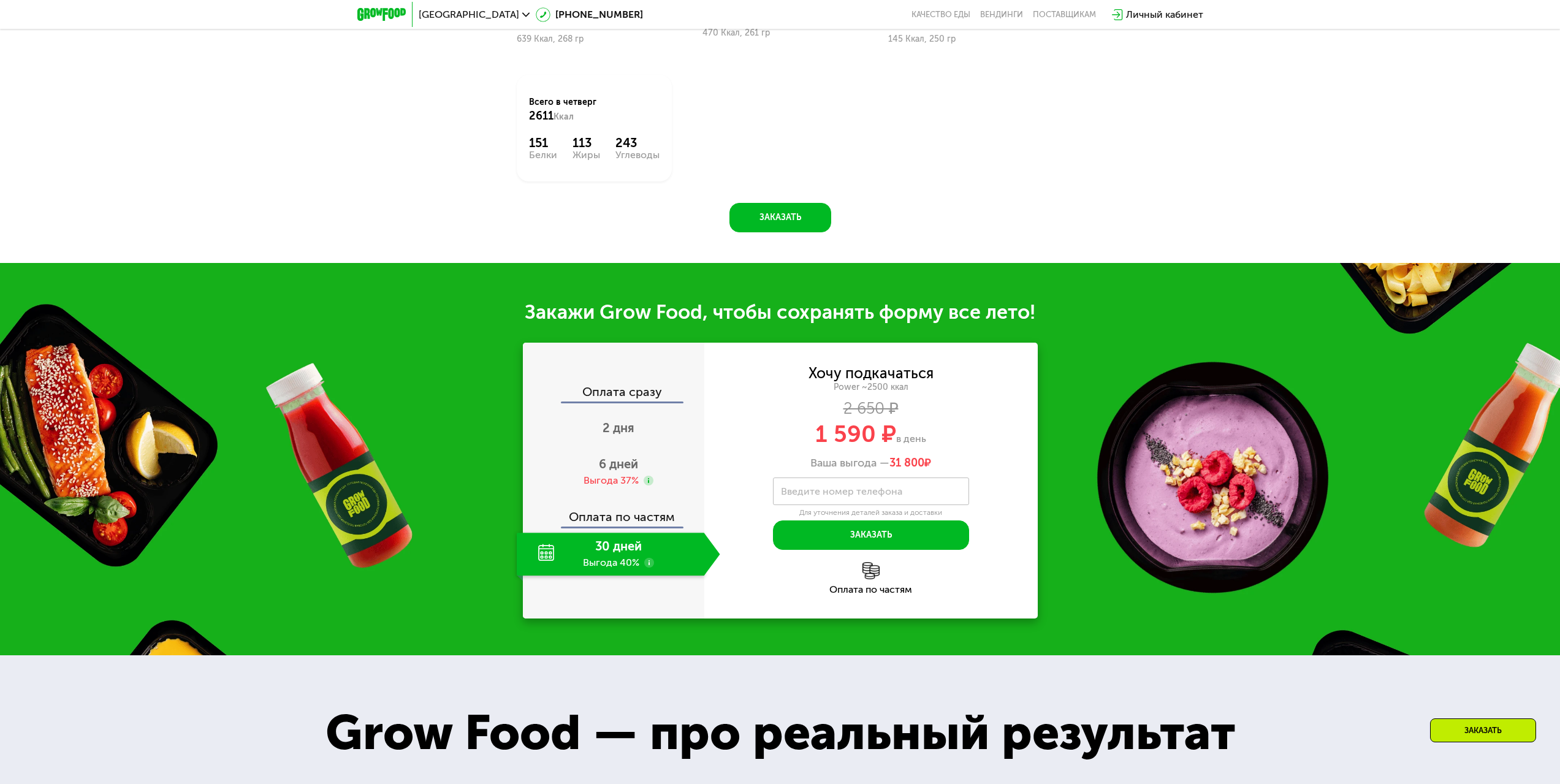
scroll to position [1539, 0]
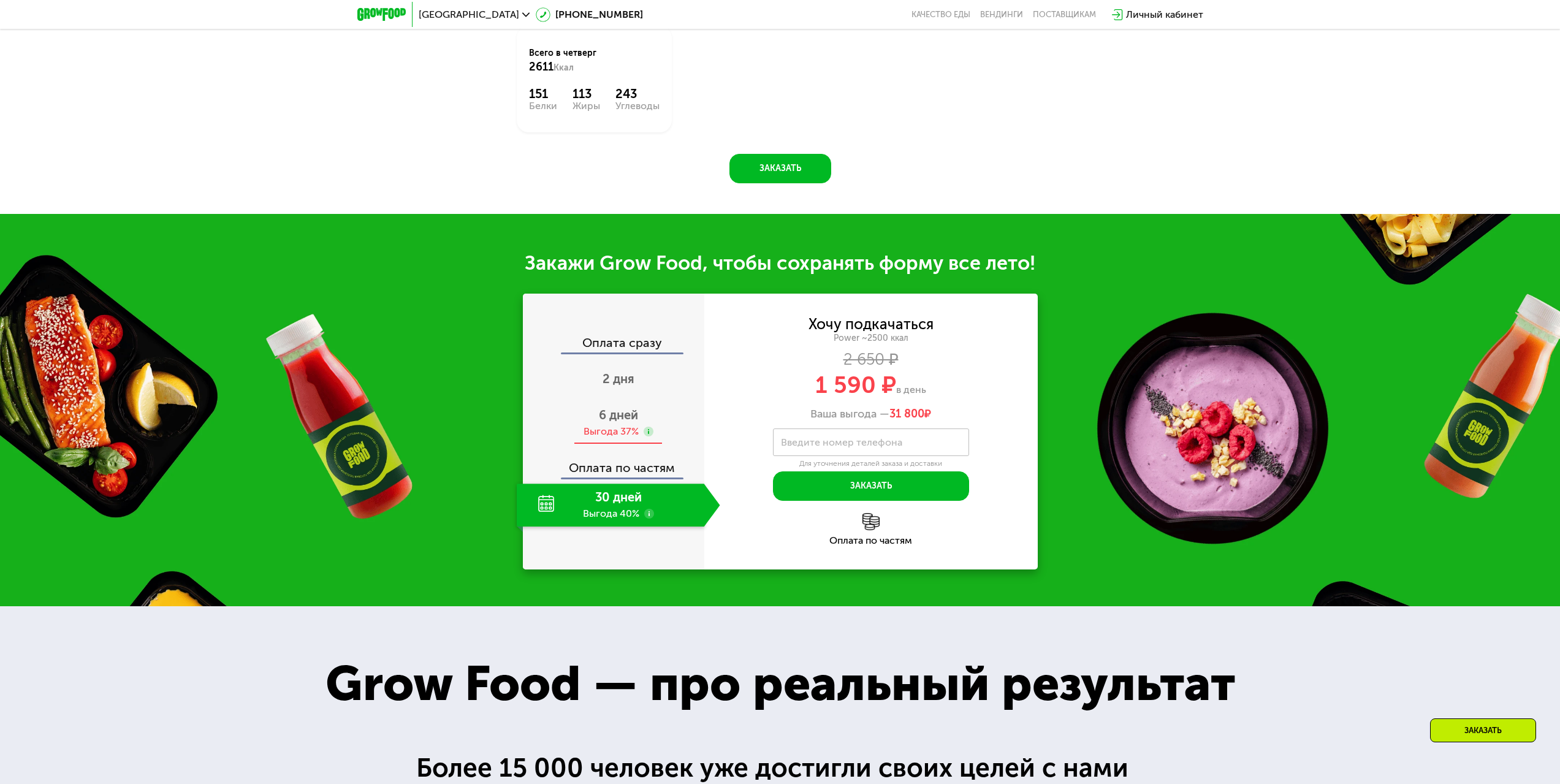
click at [625, 422] on span "6 дней" at bounding box center [618, 415] width 39 height 15
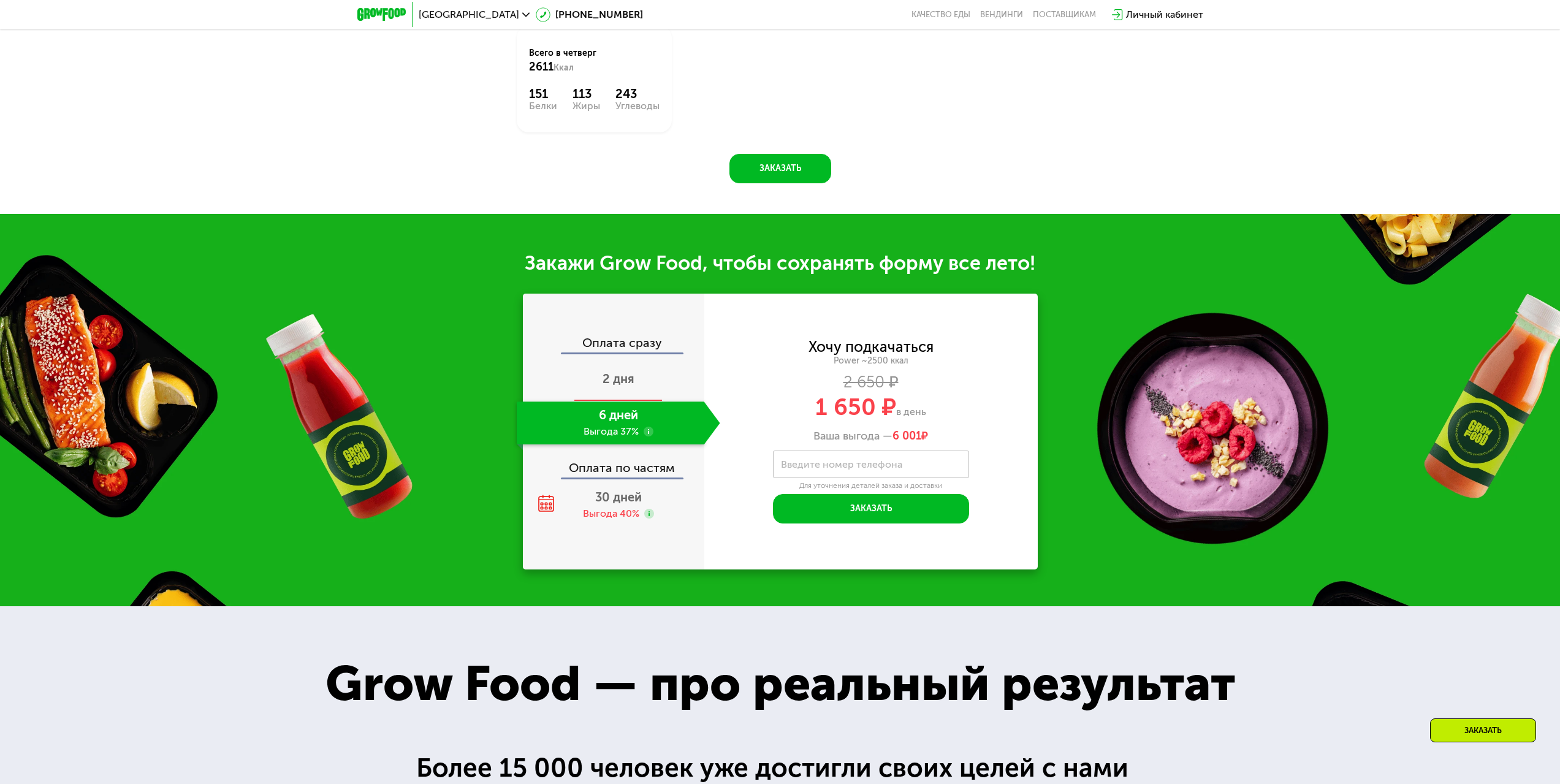
click at [624, 386] on span "2 дня" at bounding box center [618, 379] width 31 height 15
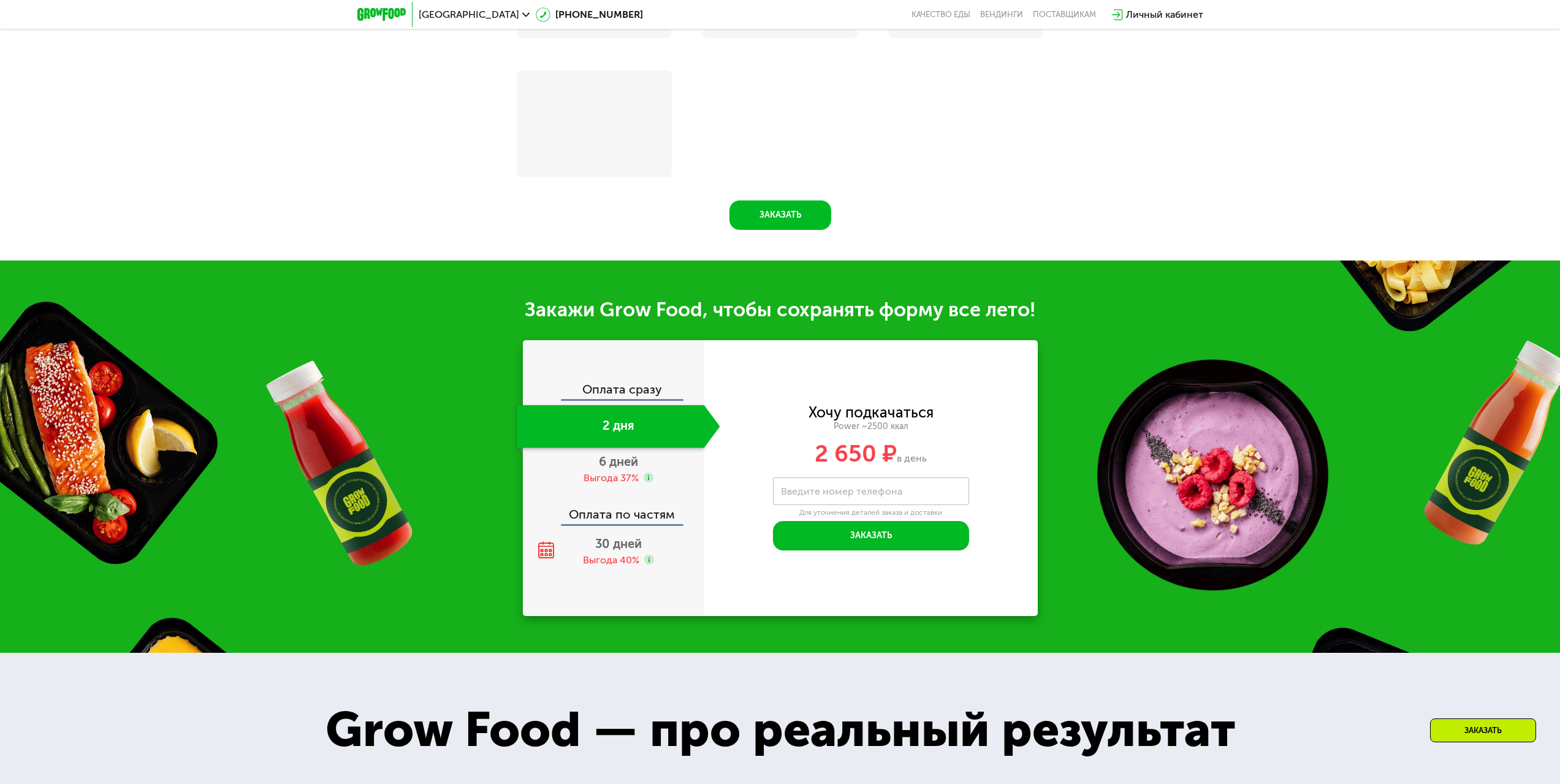
scroll to position [1585, 0]
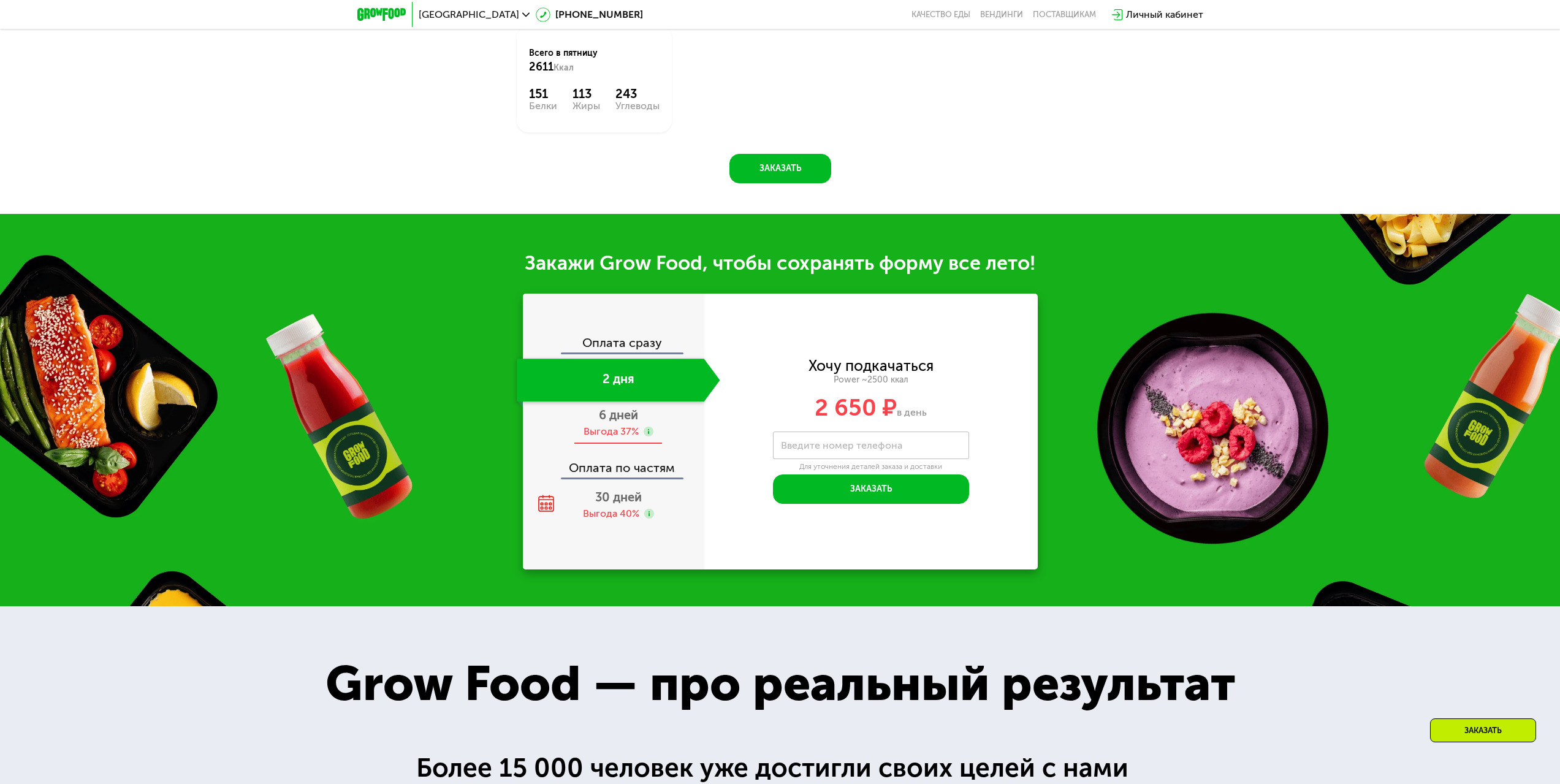
click at [624, 412] on span "6 дней" at bounding box center [618, 415] width 39 height 15
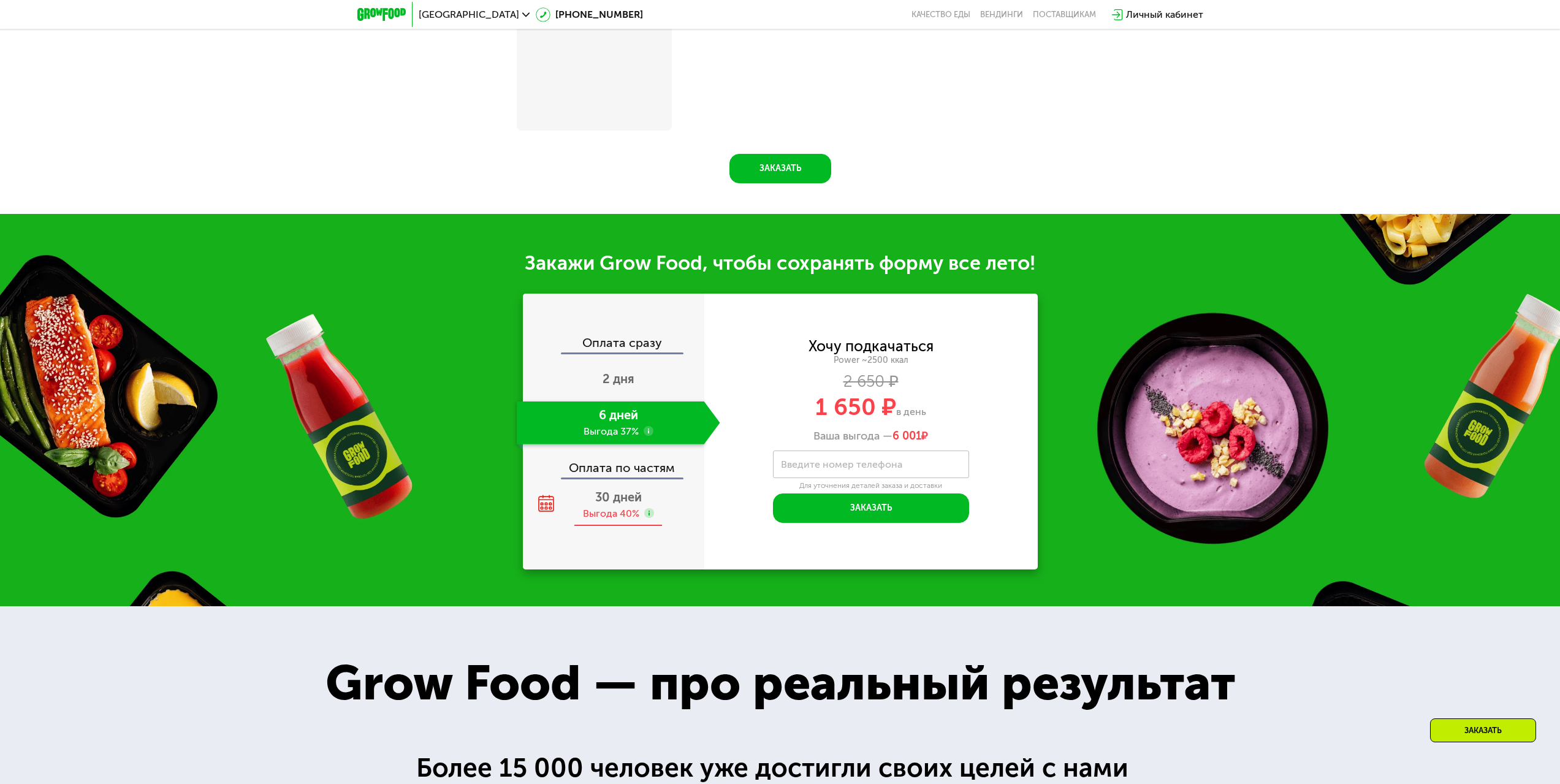
click at [632, 505] on span "30 дней" at bounding box center [618, 497] width 46 height 15
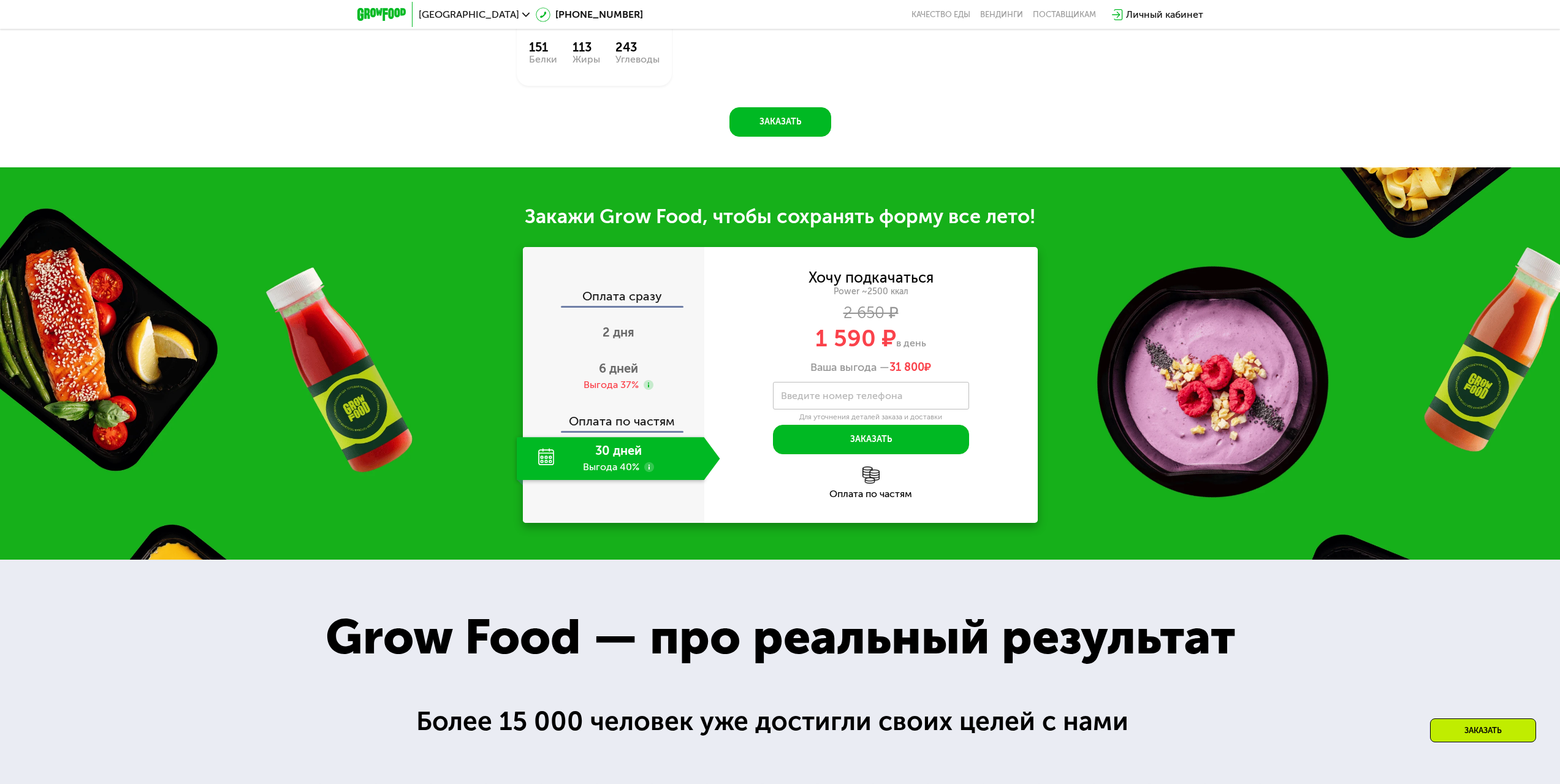
scroll to position [1539, 0]
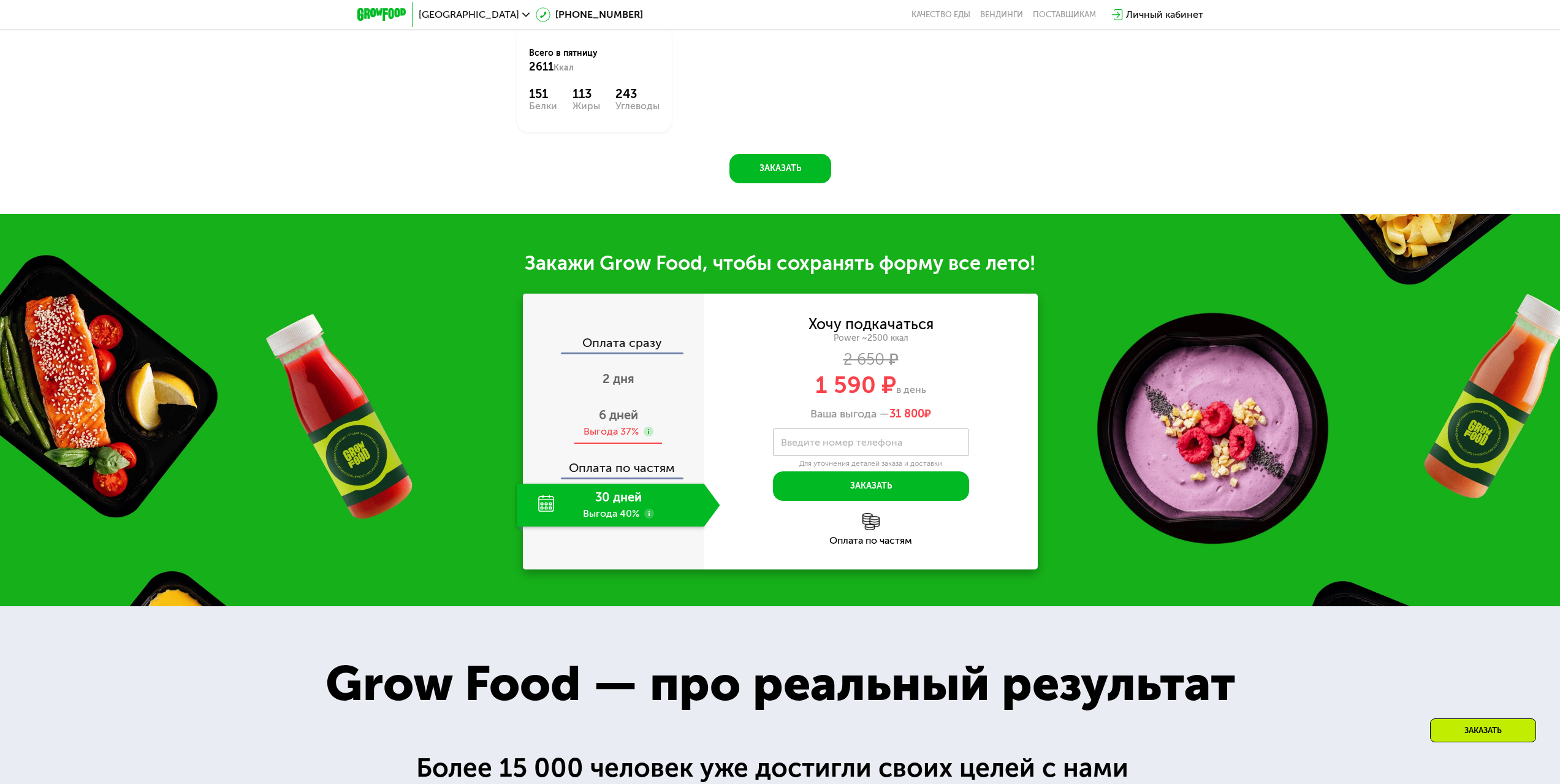
click at [619, 422] on span "6 дней" at bounding box center [618, 415] width 39 height 15
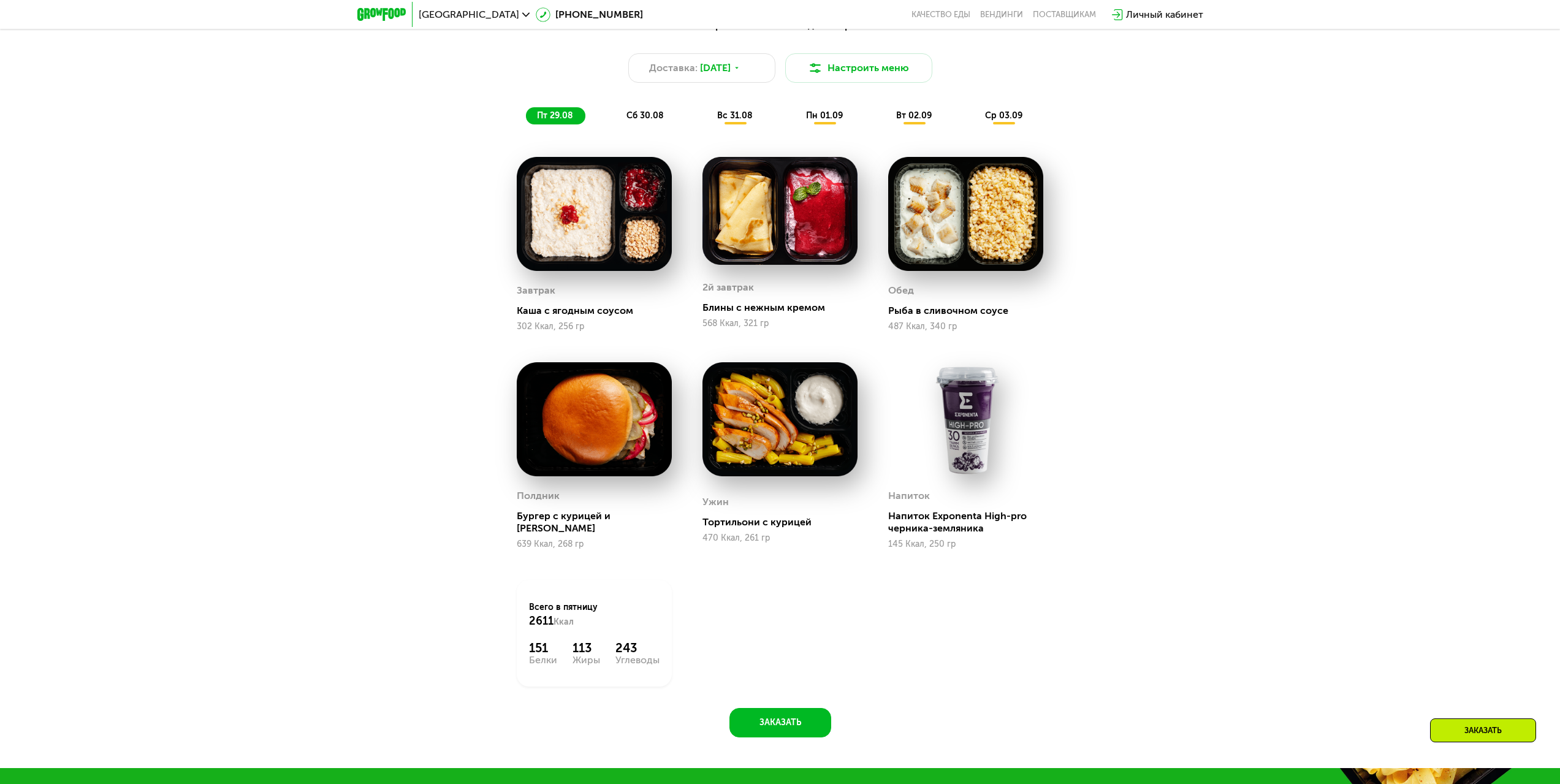
scroll to position [0, 0]
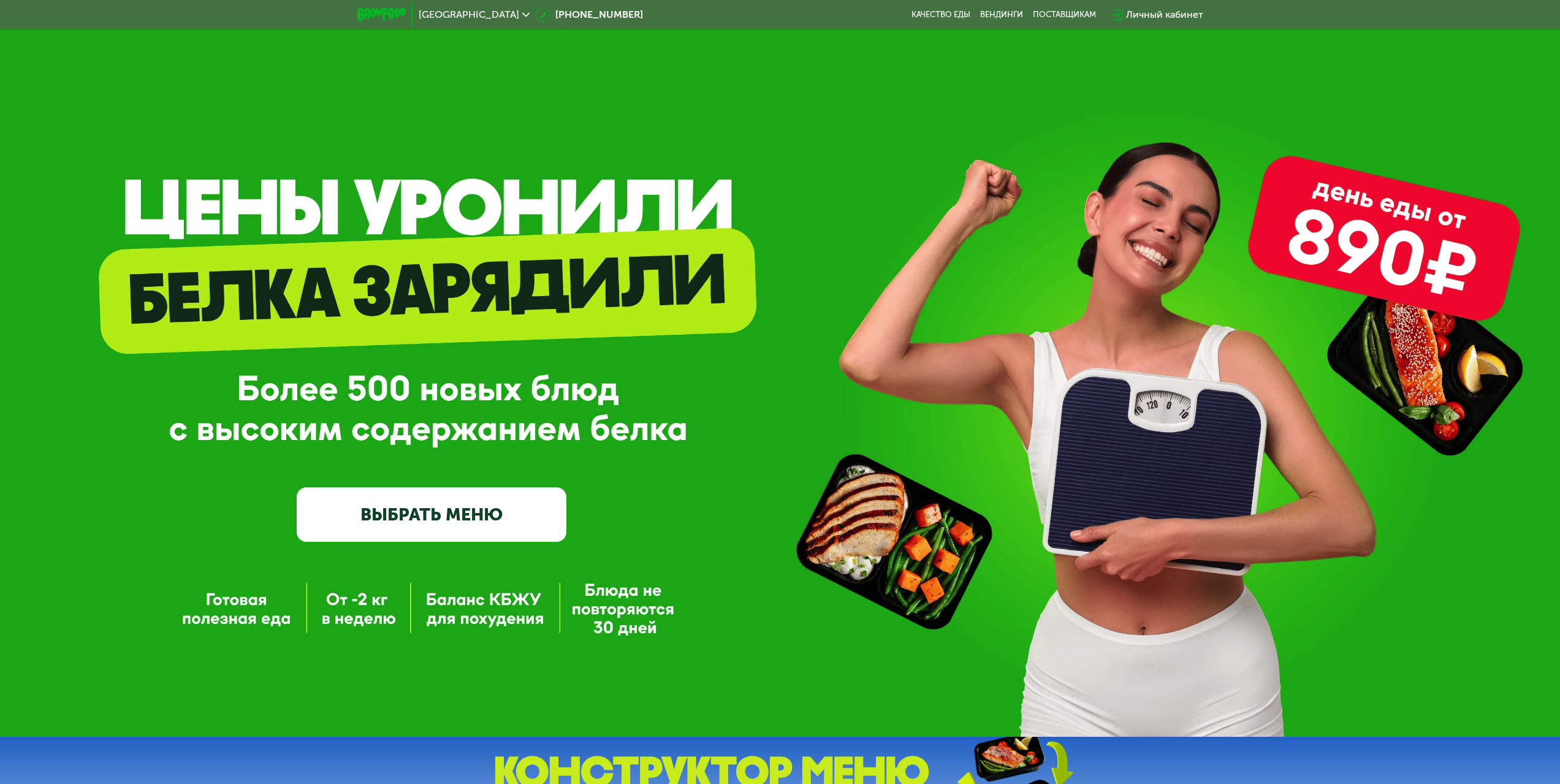
drag, startPoint x: 684, startPoint y: 494, endPoint x: 645, endPoint y: 256, distance: 241.2
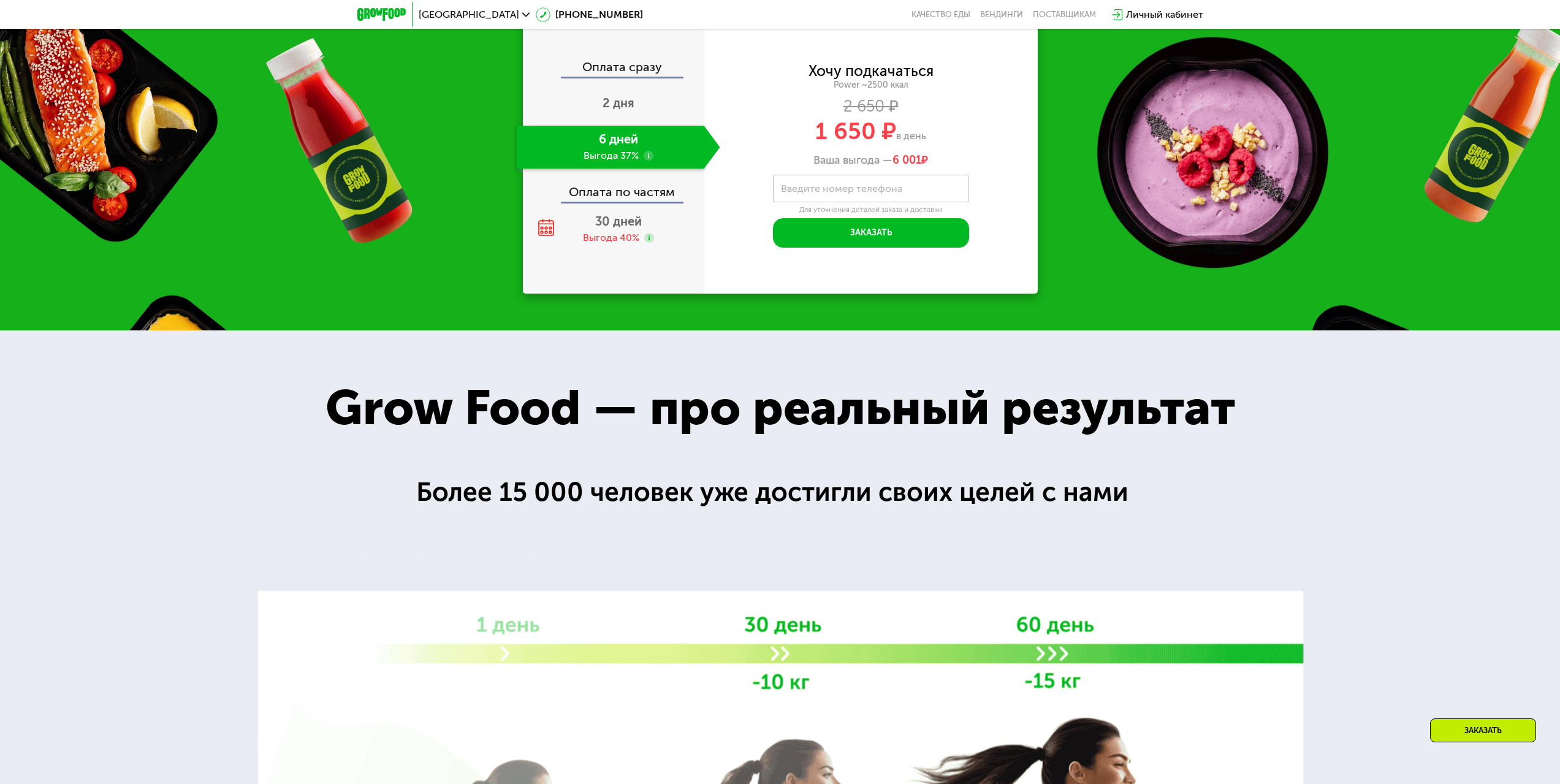
drag, startPoint x: 1151, startPoint y: 399, endPoint x: 1164, endPoint y: 576, distance: 177.5
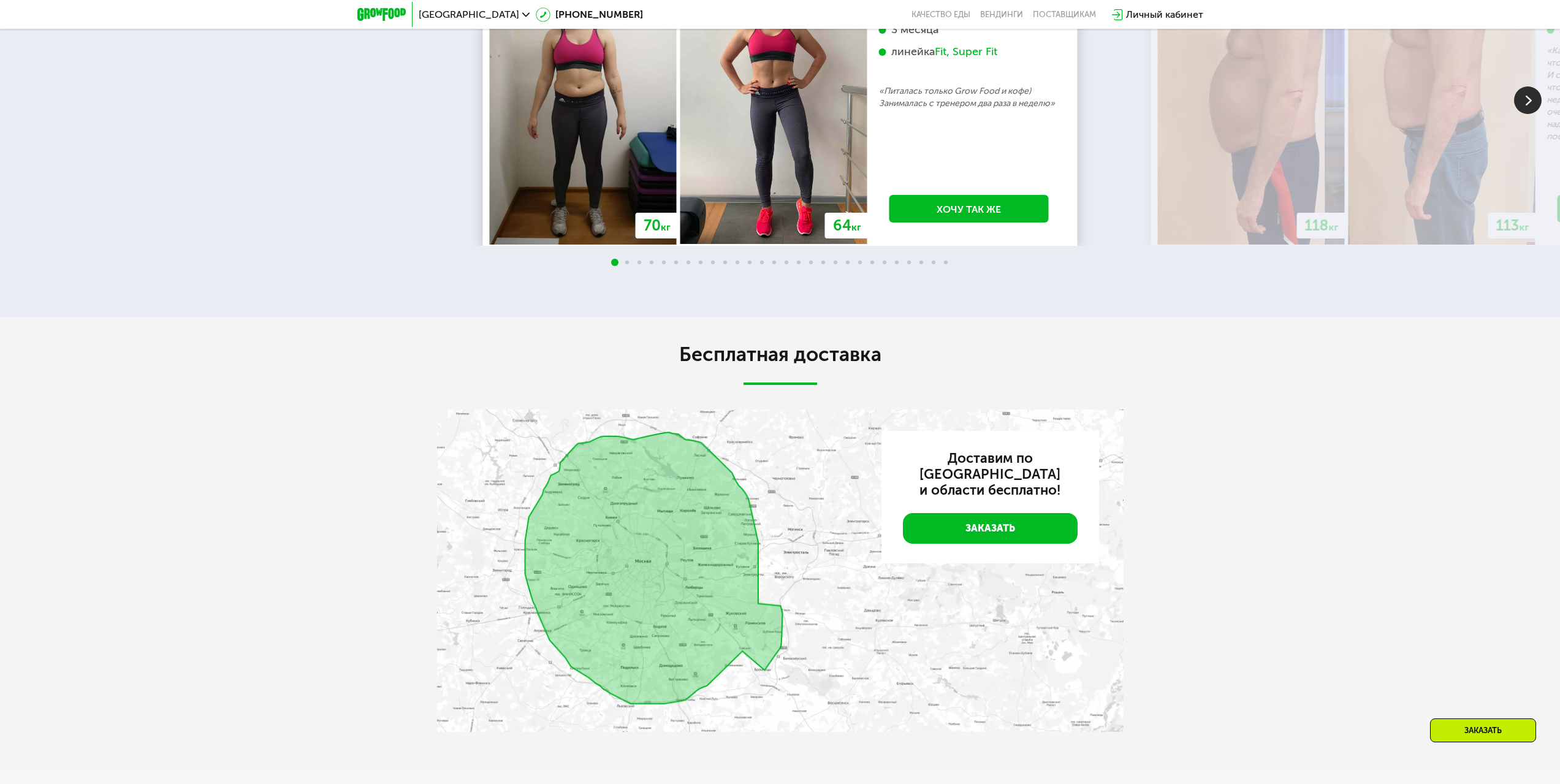
drag, startPoint x: 1145, startPoint y: 510, endPoint x: 1192, endPoint y: 691, distance: 187.0
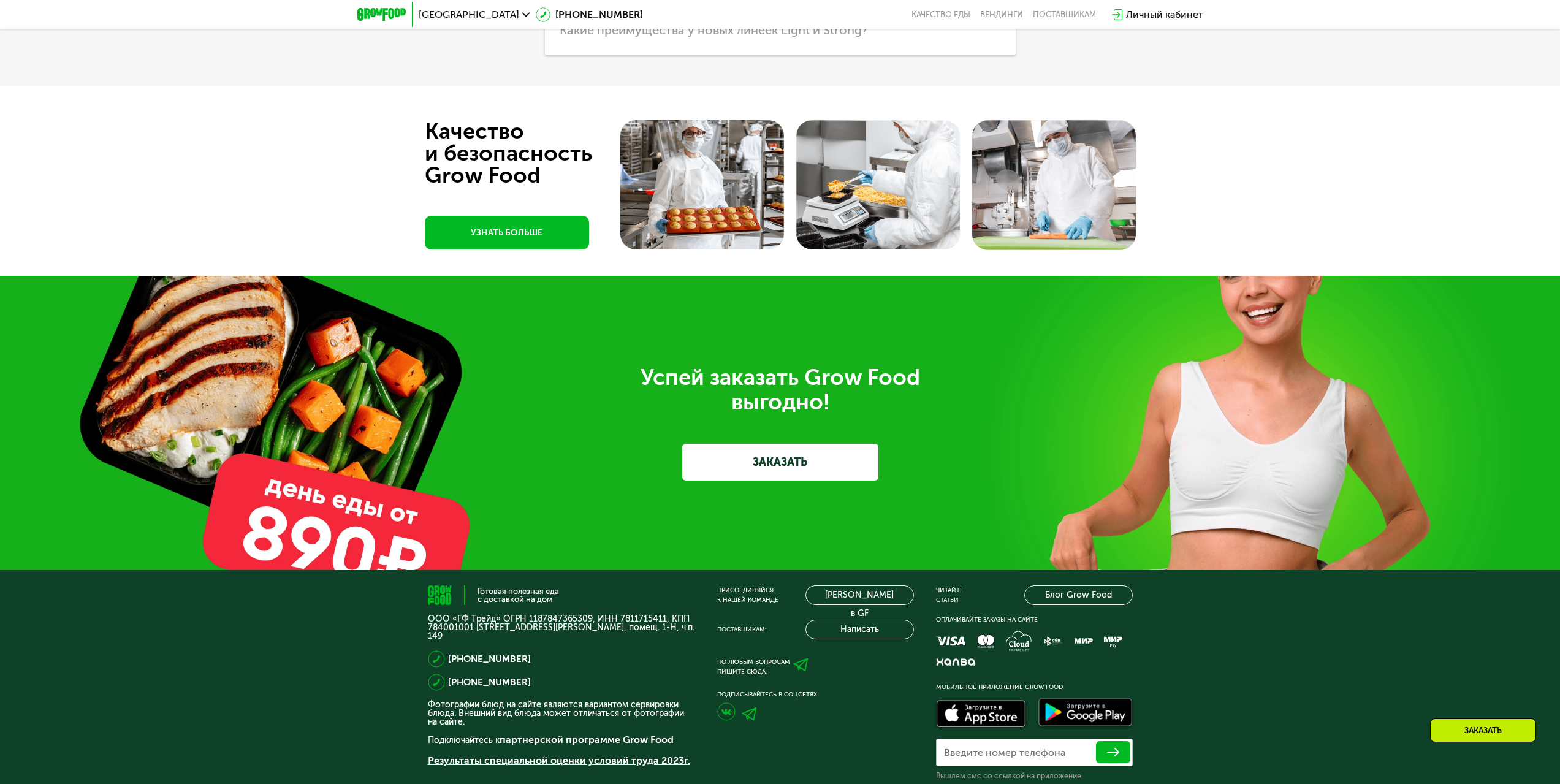
drag, startPoint x: 1162, startPoint y: 546, endPoint x: 1215, endPoint y: 693, distance: 156.3
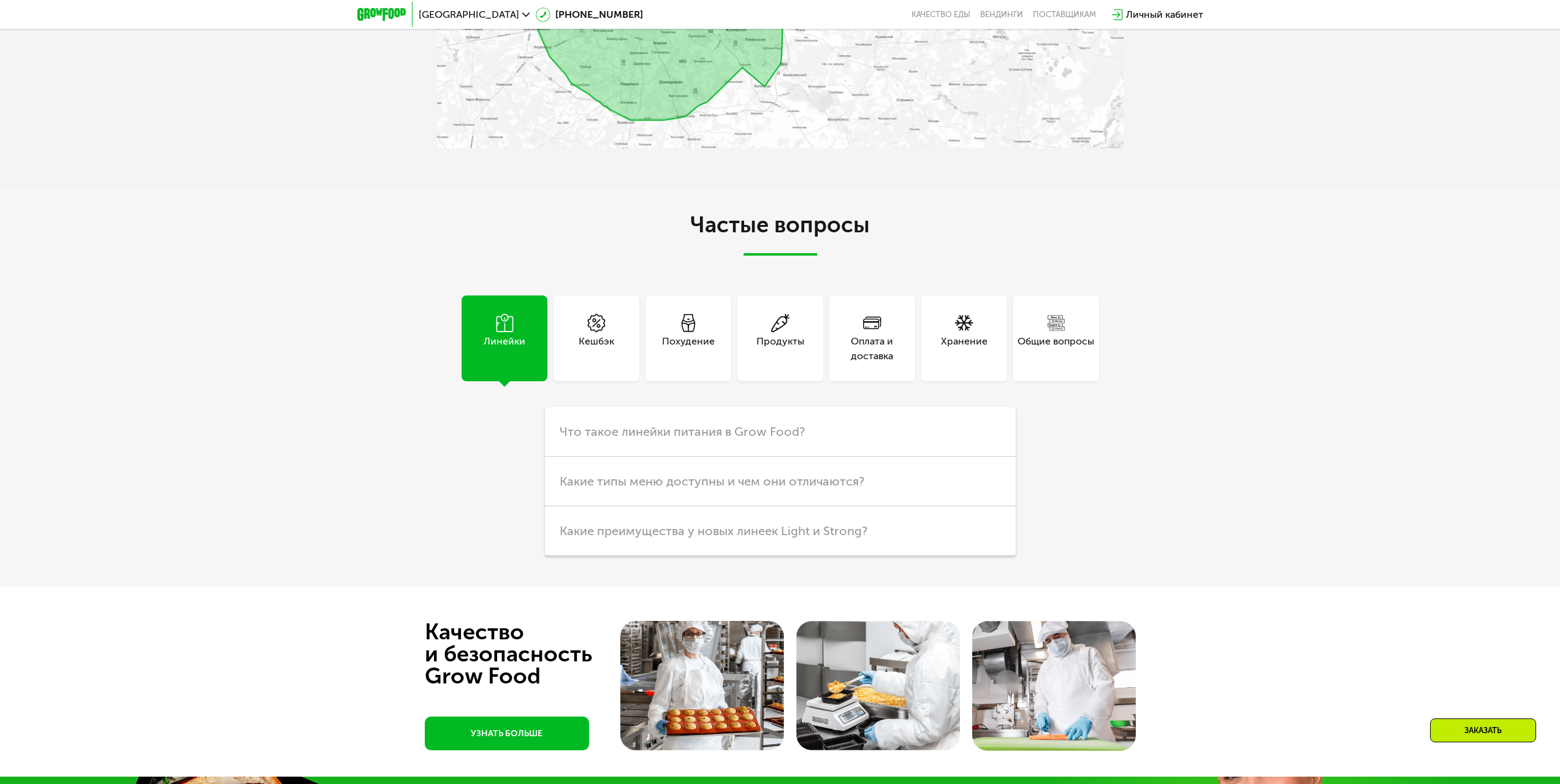
scroll to position [3623, 0]
